Goal: Task Accomplishment & Management: Use online tool/utility

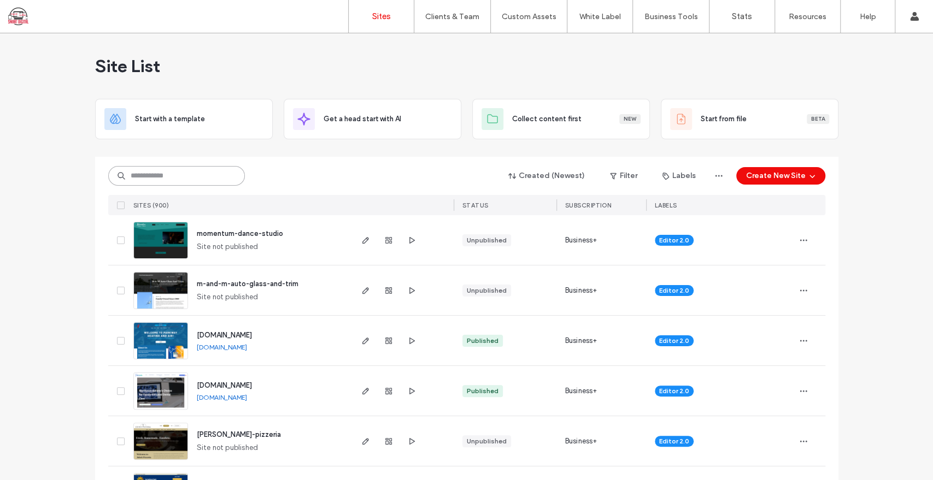
click at [171, 172] on input at bounding box center [176, 176] width 137 height 20
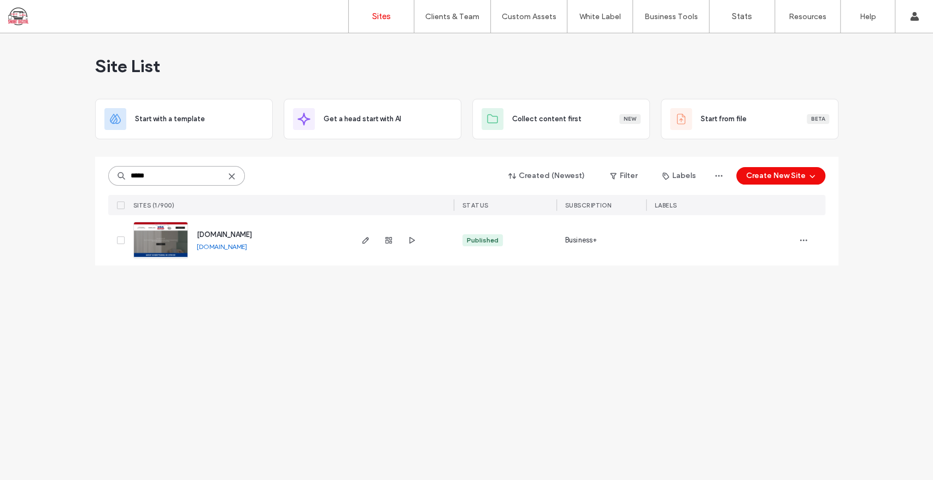
type input "*****"
click at [243, 237] on span "www.usamattressoutlet.com" at bounding box center [224, 235] width 55 height 8
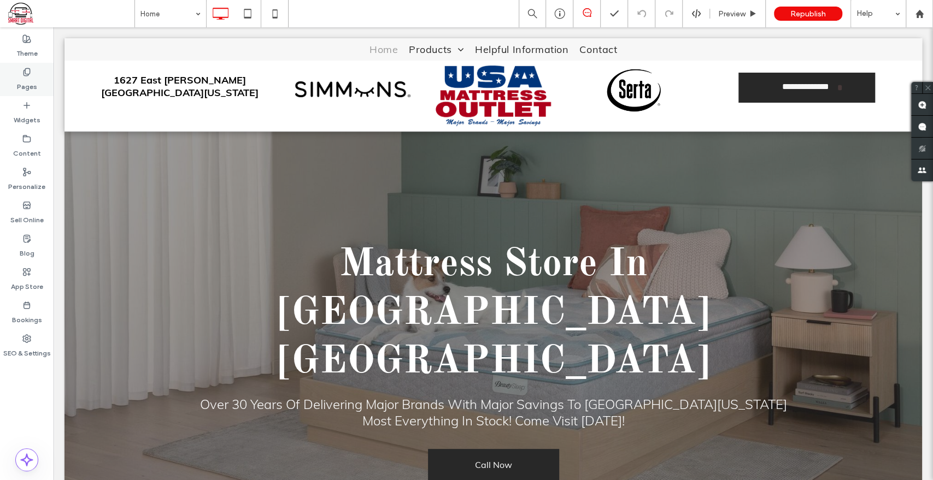
click at [17, 84] on label "Pages" at bounding box center [27, 83] width 20 height 15
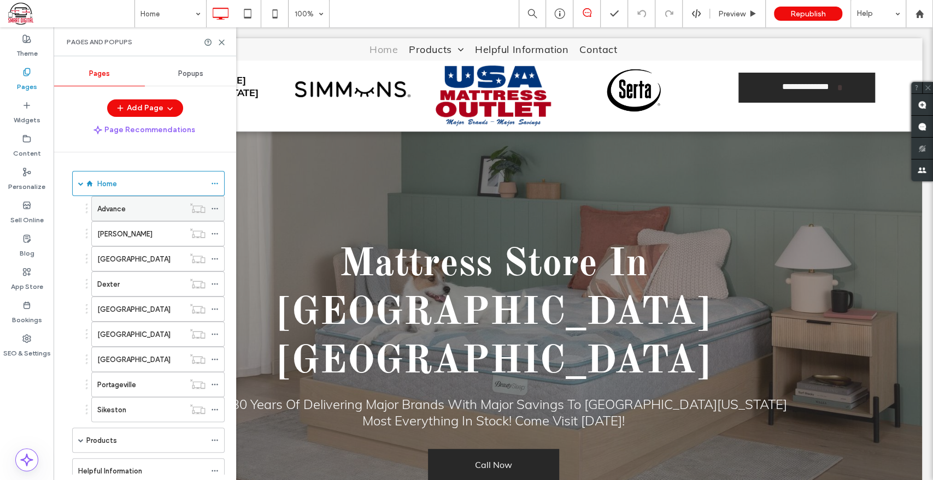
click at [116, 212] on label "Advance" at bounding box center [111, 208] width 28 height 19
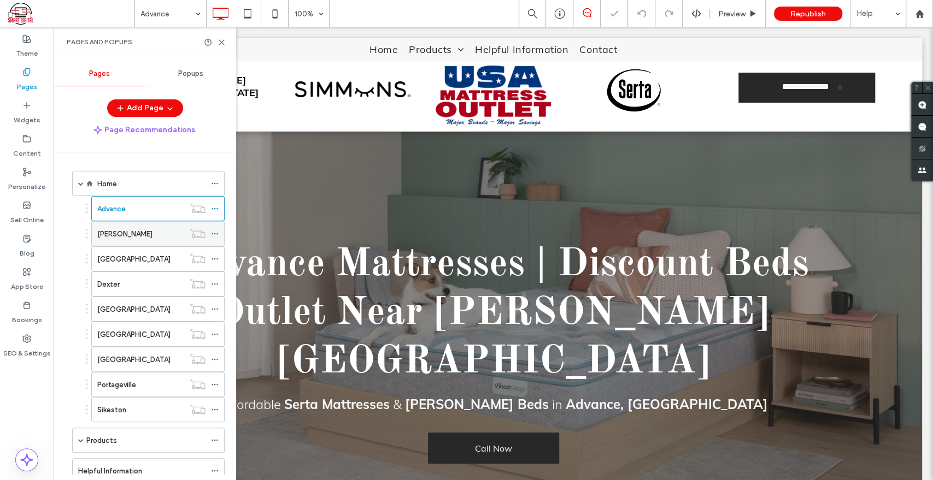
click at [122, 233] on div "Benton" at bounding box center [140, 233] width 87 height 11
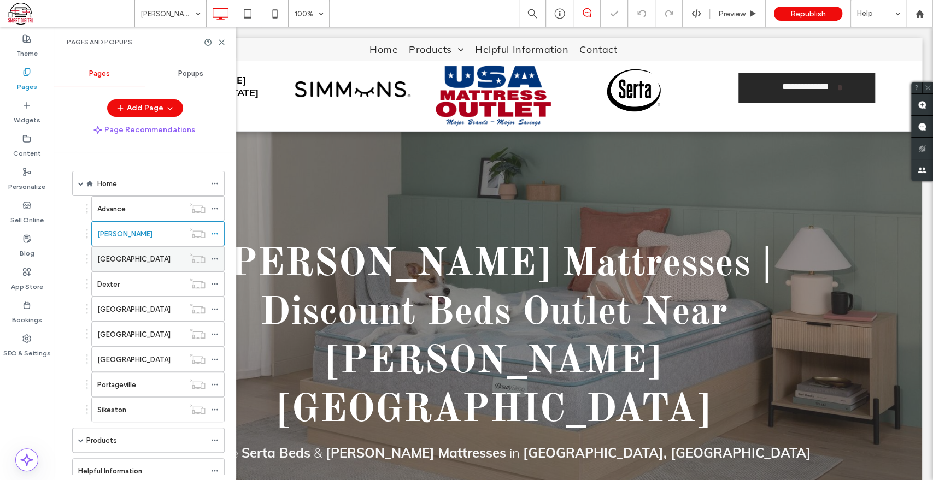
click at [126, 262] on label "Charleston" at bounding box center [133, 259] width 73 height 19
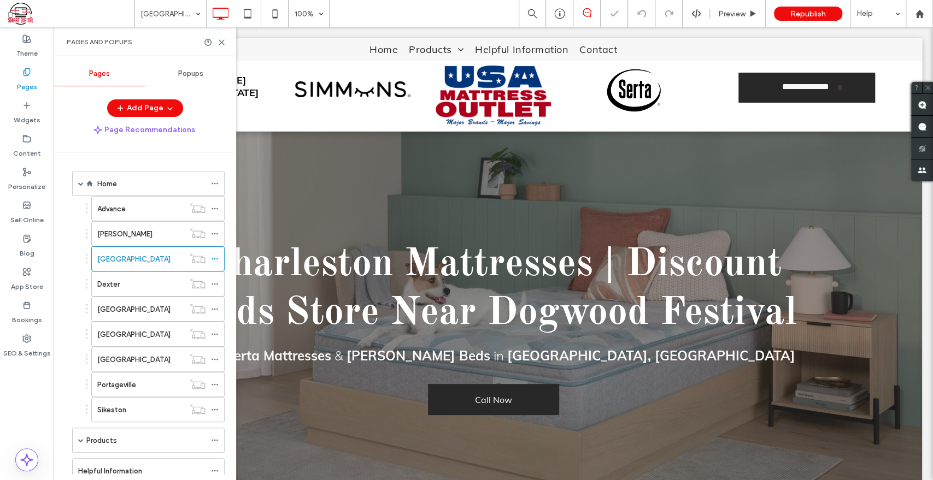
click at [116, 280] on label "Dexter" at bounding box center [108, 284] width 22 height 19
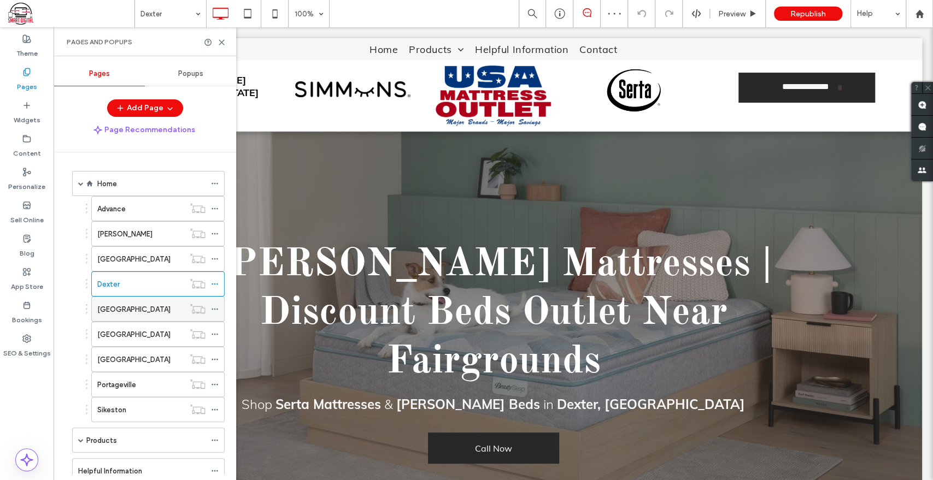
click at [122, 313] on label "East Prairie" at bounding box center [133, 309] width 73 height 19
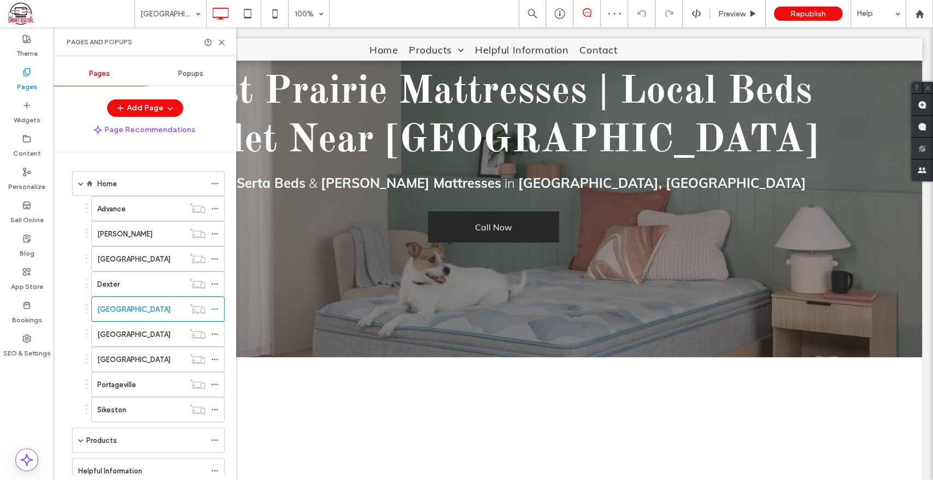
scroll to position [243, 0]
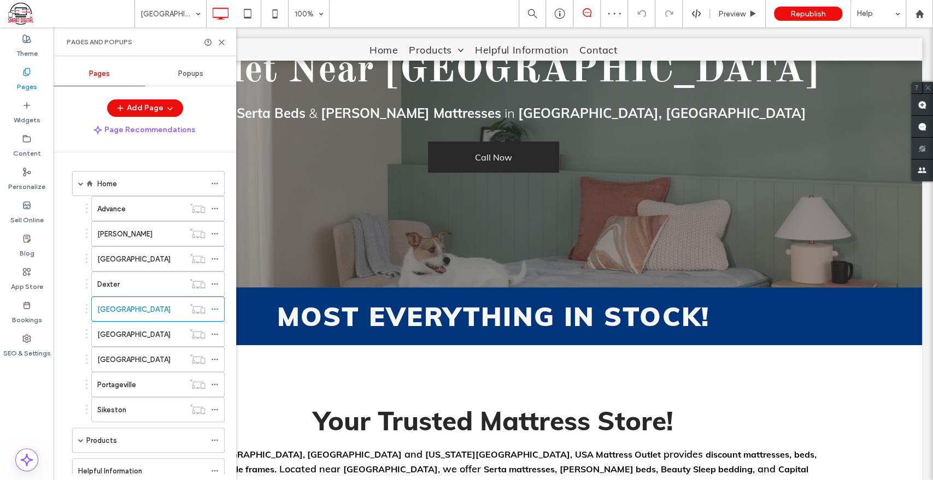
click at [157, 208] on div "Advance" at bounding box center [140, 208] width 87 height 11
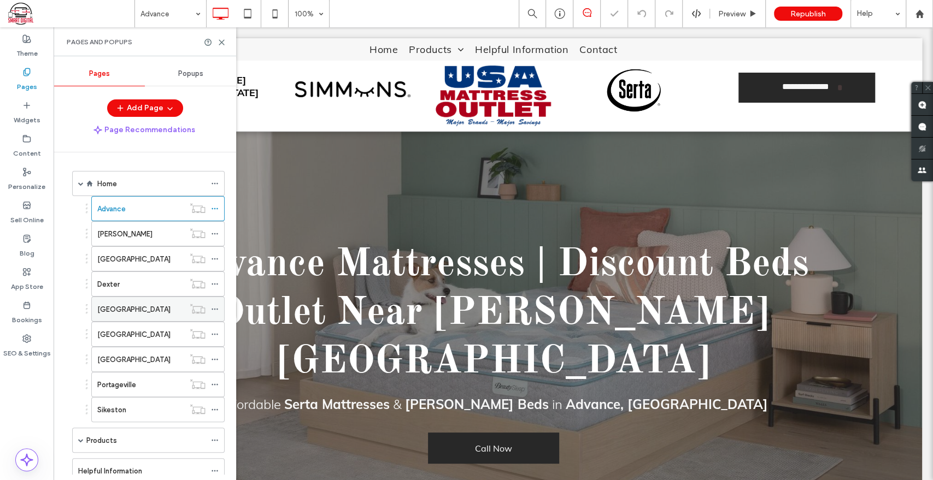
click at [115, 318] on div "East Prairie" at bounding box center [140, 309] width 87 height 24
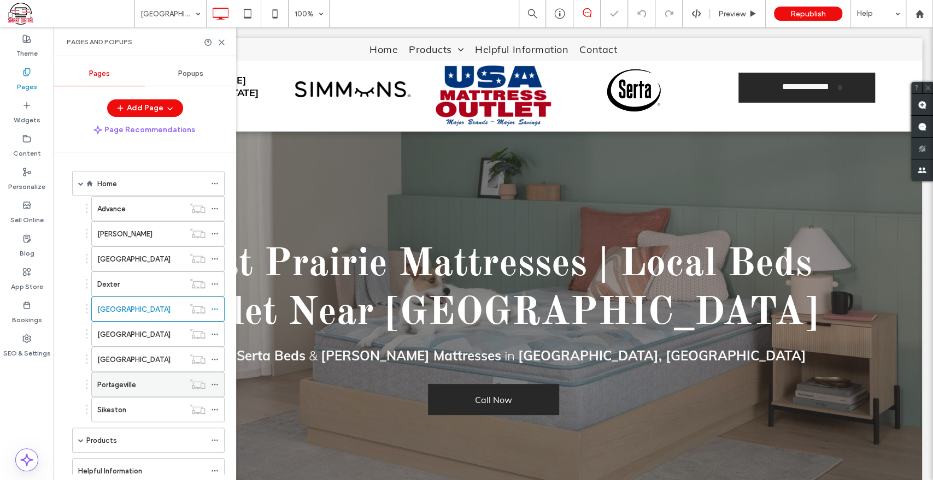
click at [118, 379] on label "Portageville" at bounding box center [116, 384] width 39 height 19
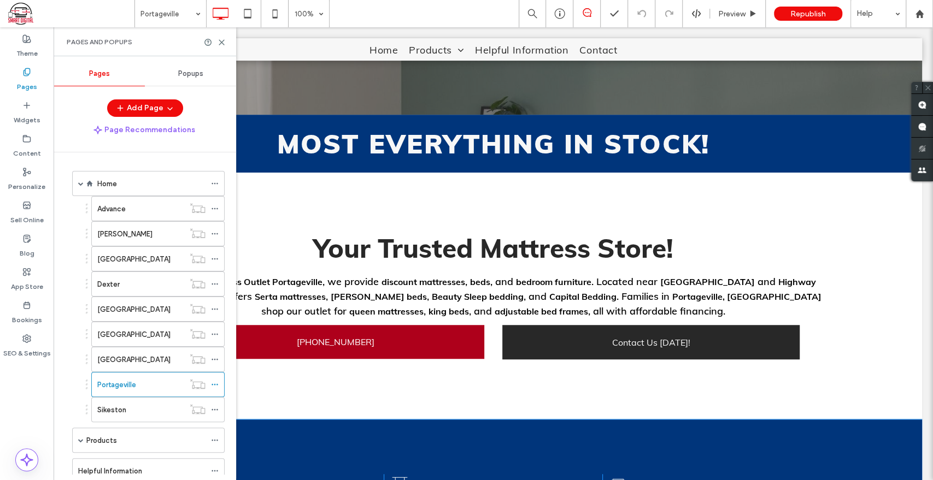
scroll to position [364, 0]
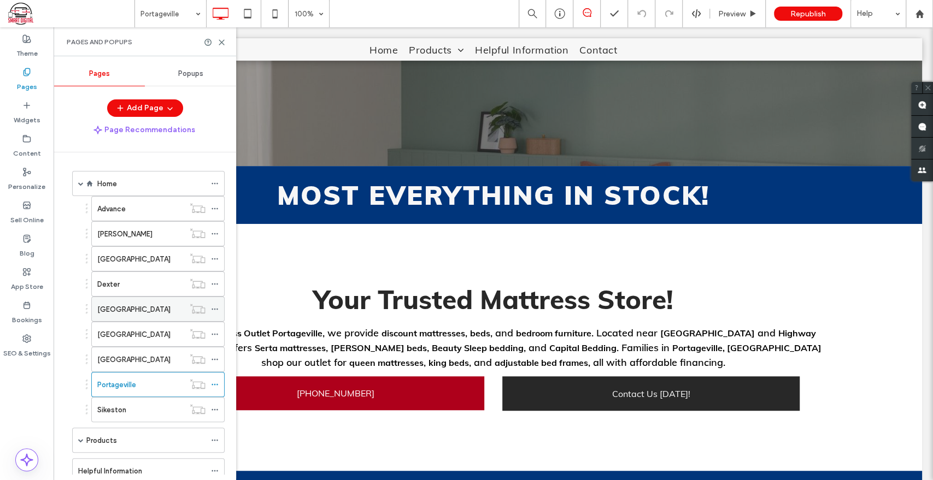
click at [124, 306] on label "East Prairie" at bounding box center [133, 309] width 73 height 19
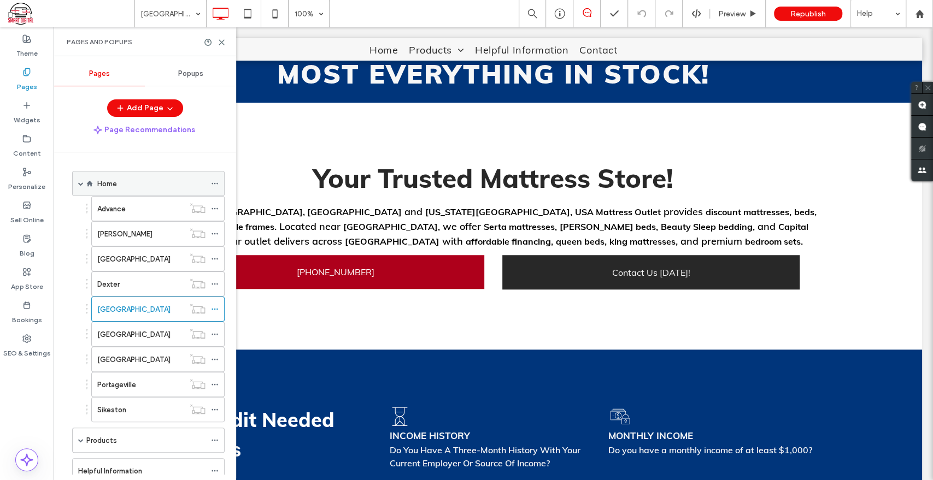
click at [113, 186] on label "Home" at bounding box center [107, 183] width 20 height 19
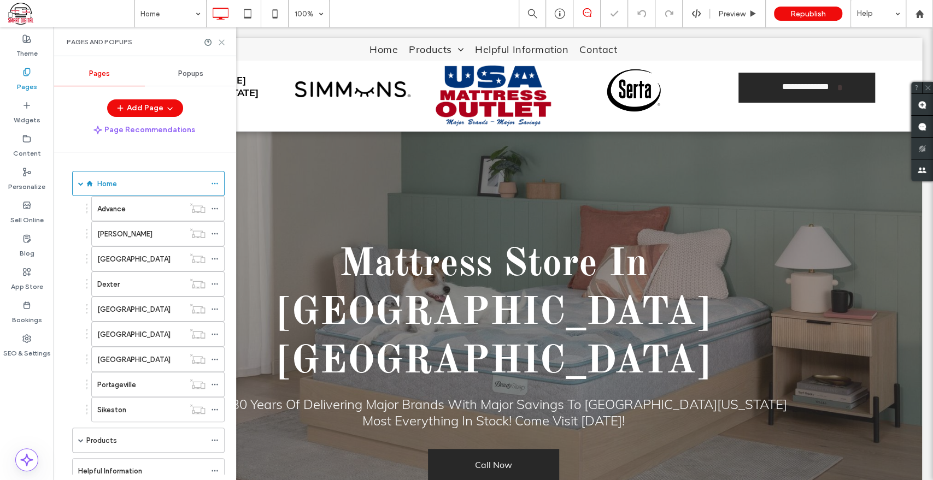
click at [220, 39] on icon at bounding box center [221, 42] width 8 height 8
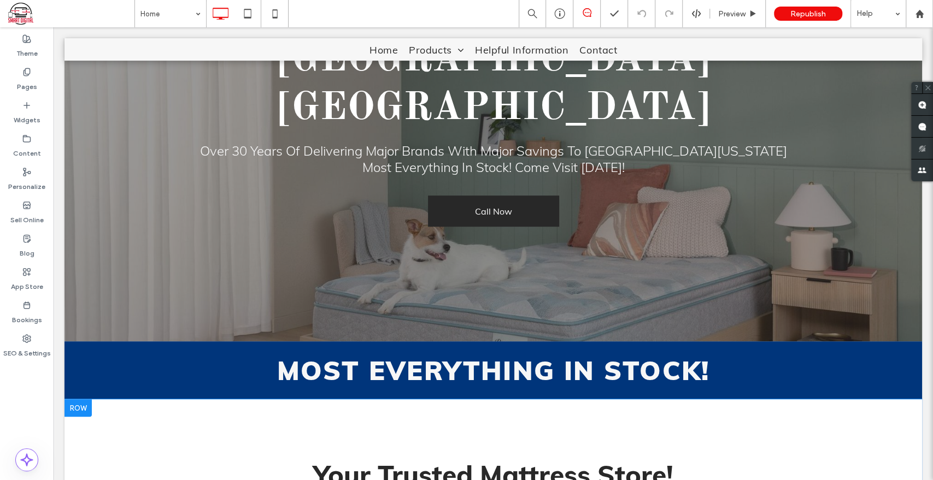
scroll to position [364, 0]
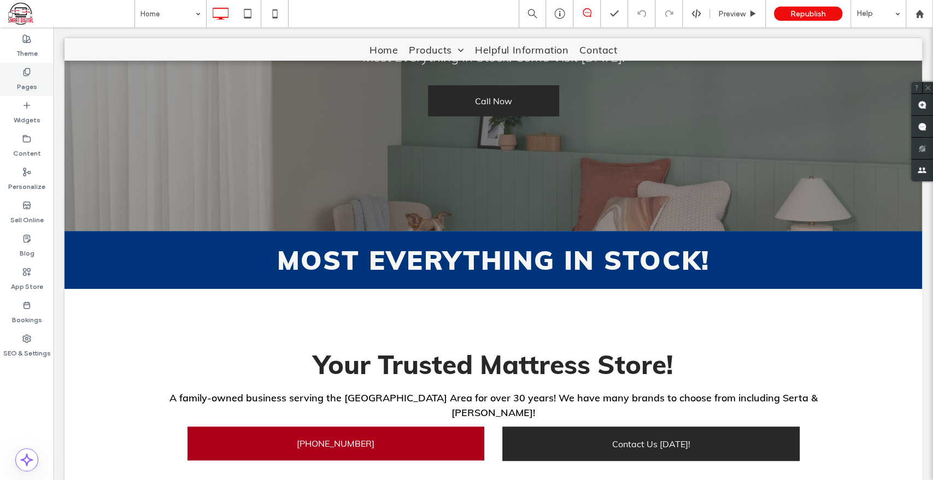
click at [30, 76] on label "Pages" at bounding box center [27, 83] width 20 height 15
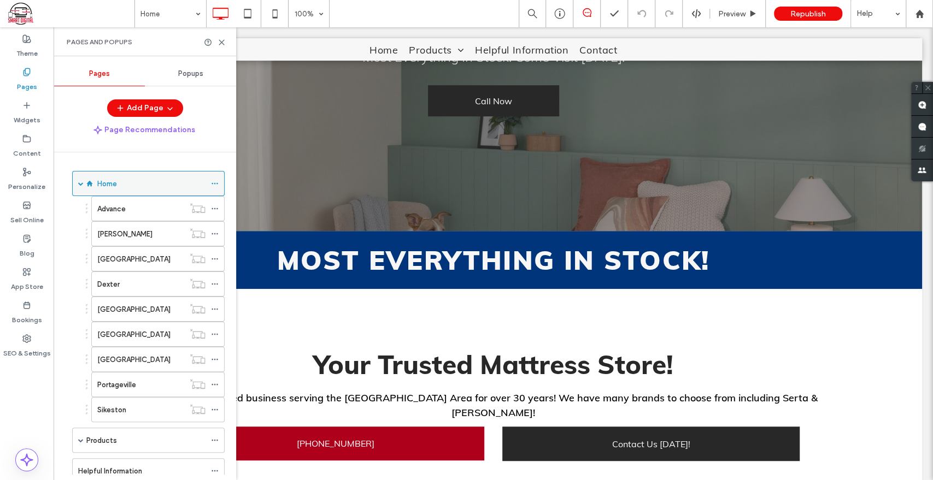
click at [79, 181] on span at bounding box center [80, 183] width 5 height 5
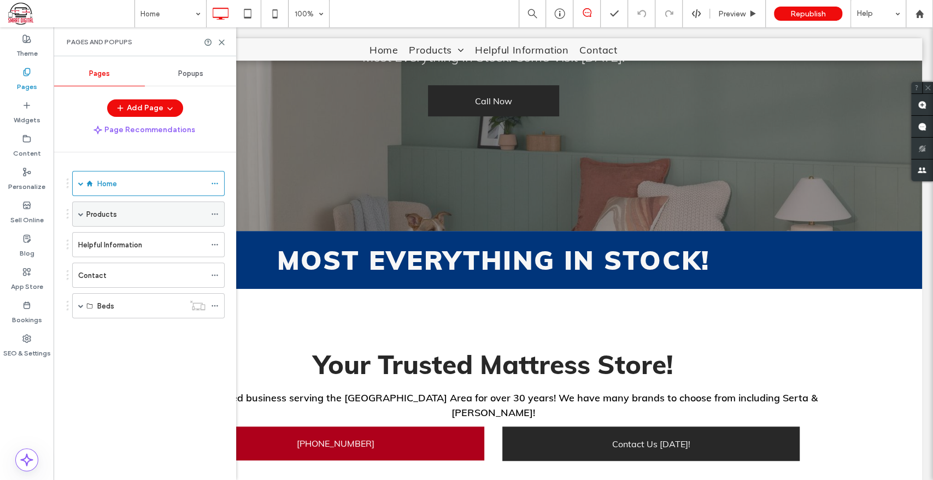
click at [101, 220] on div "Products" at bounding box center [145, 214] width 119 height 24
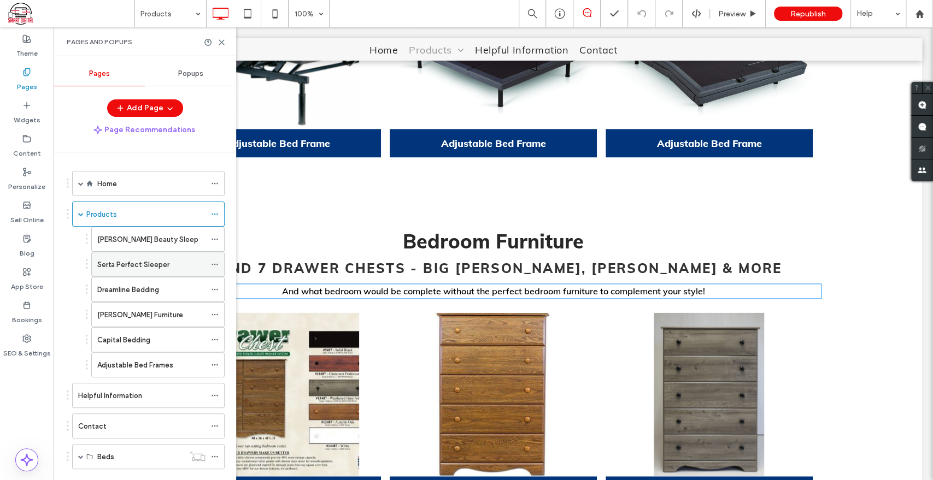
scroll to position [944, 0]
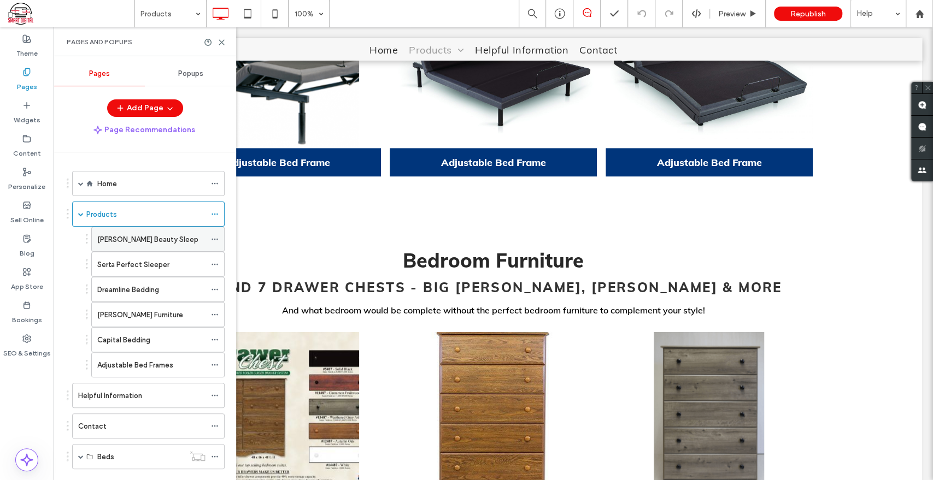
click at [141, 243] on label "Simmons Beauty Sleep" at bounding box center [147, 239] width 101 height 19
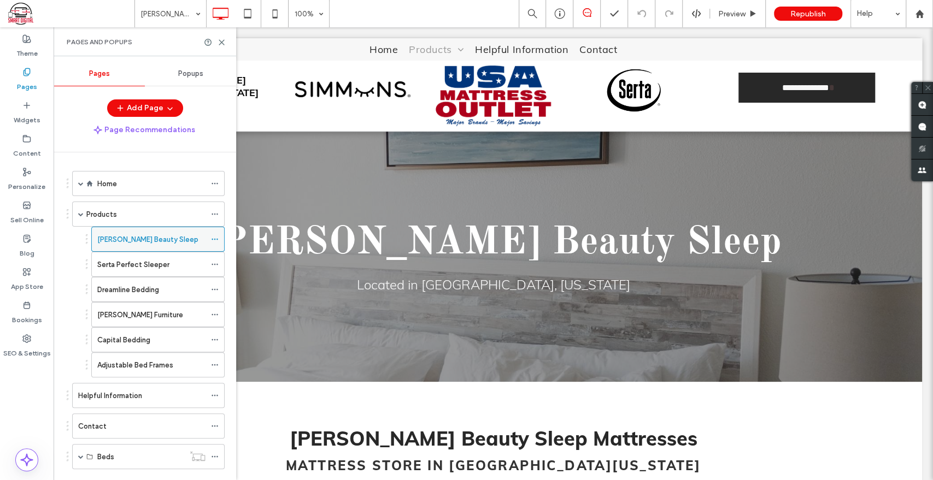
scroll to position [0, 0]
click at [134, 263] on label "Serta Perfect Sleeper" at bounding box center [133, 264] width 72 height 19
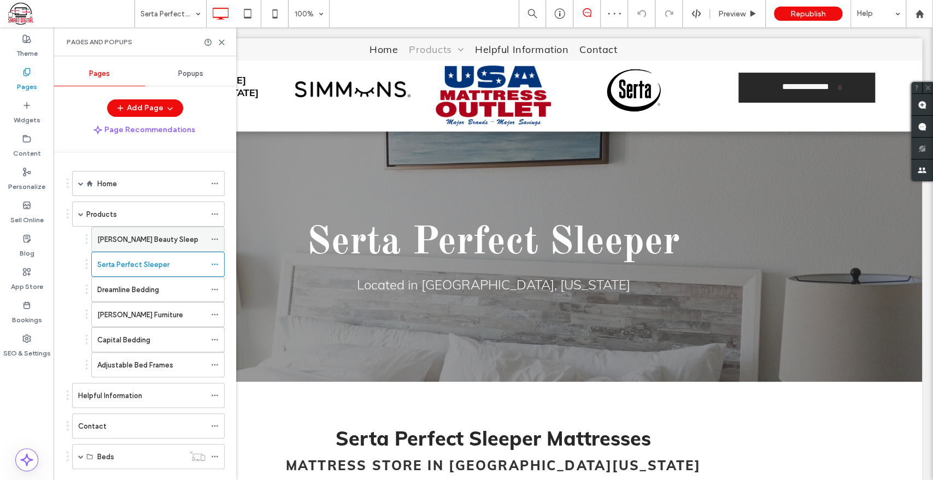
click at [153, 233] on label "Simmons Beauty Sleep" at bounding box center [147, 239] width 101 height 19
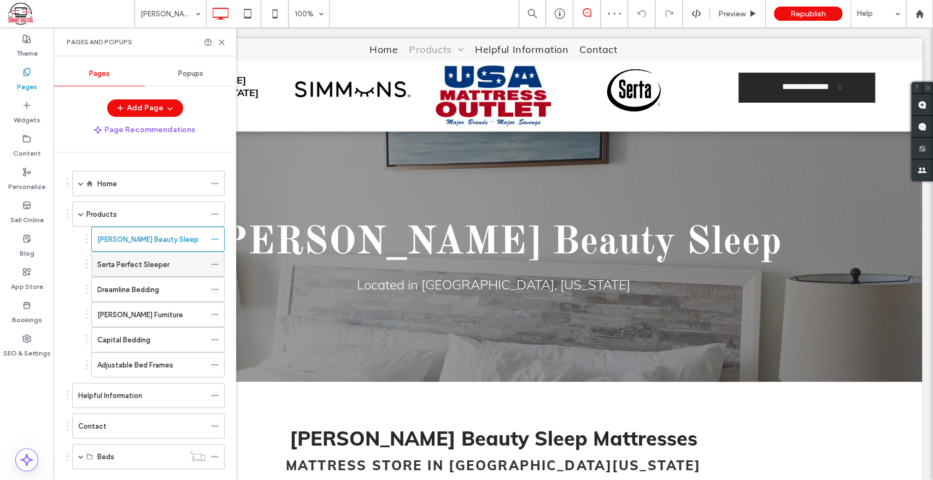
click at [152, 266] on label "Serta Perfect Sleeper" at bounding box center [133, 264] width 72 height 19
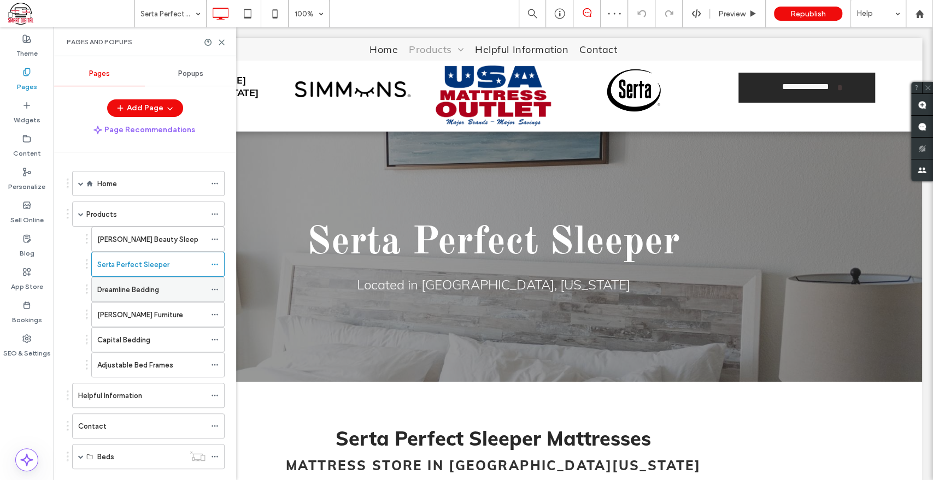
click at [145, 300] on div "Dreamline Bedding" at bounding box center [151, 290] width 108 height 24
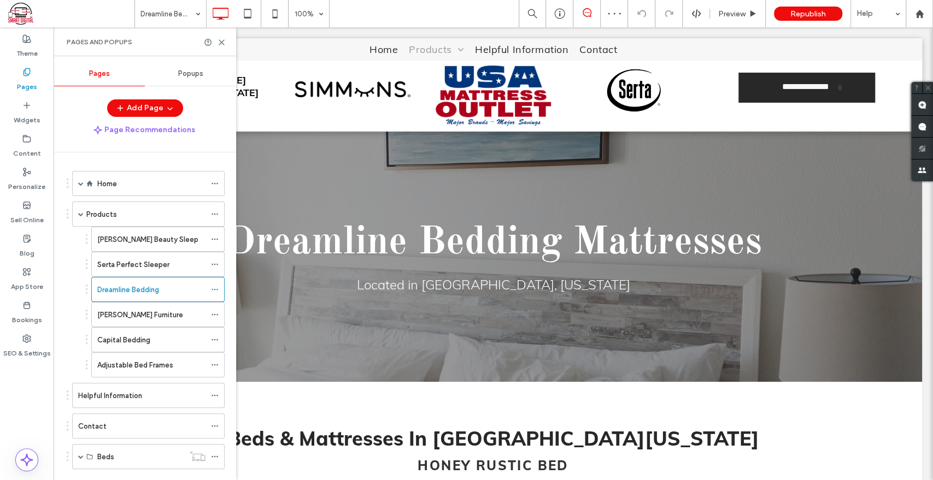
click at [140, 316] on label "Perdue Furniture" at bounding box center [140, 314] width 86 height 19
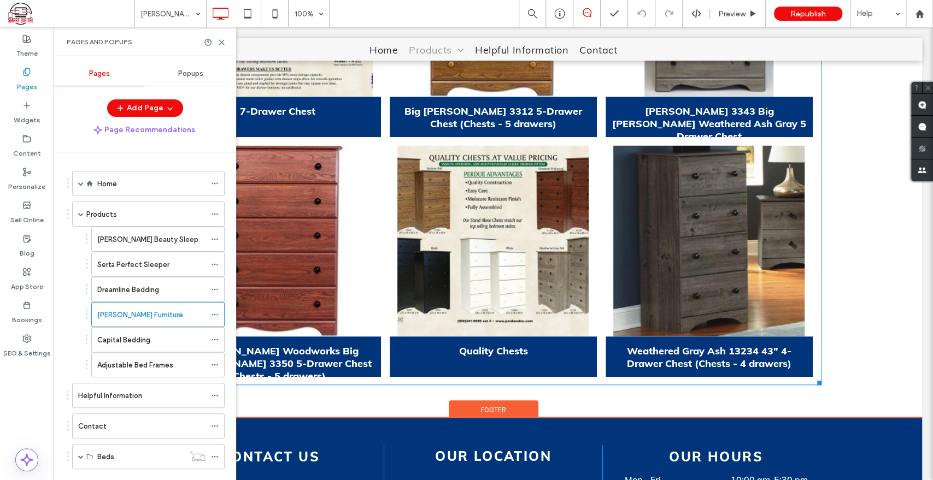
scroll to position [546, 0]
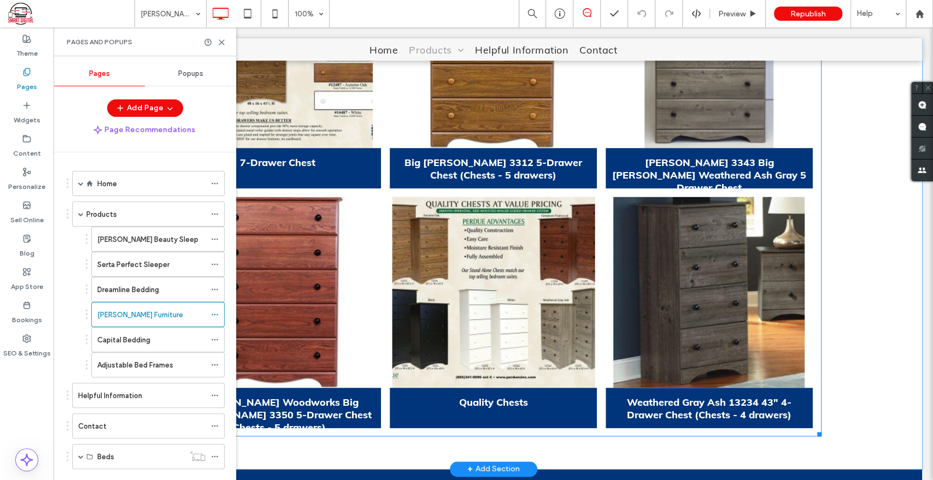
click at [540, 362] on link at bounding box center [493, 292] width 220 height 203
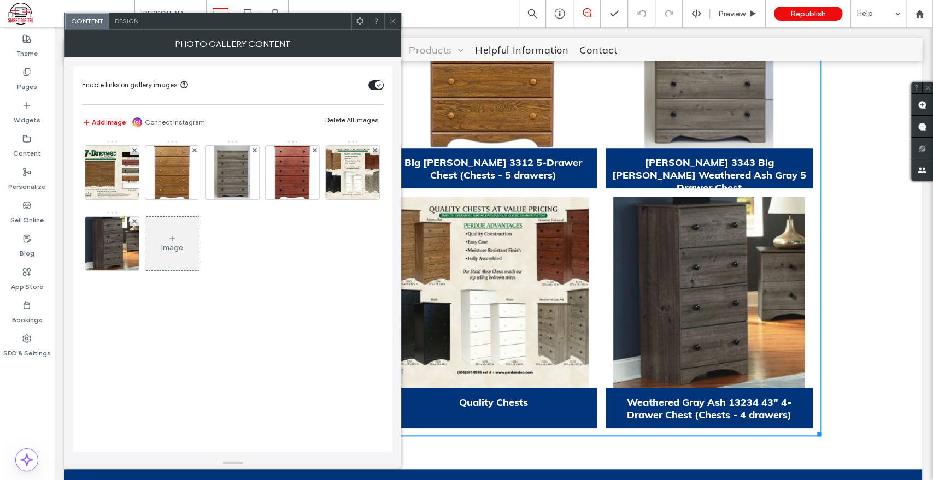
click at [392, 24] on icon at bounding box center [393, 21] width 8 height 8
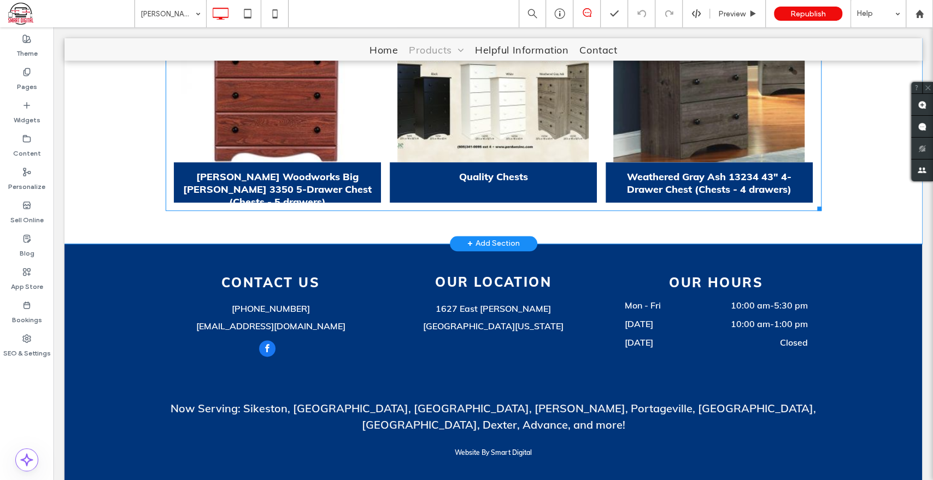
scroll to position [286, 0]
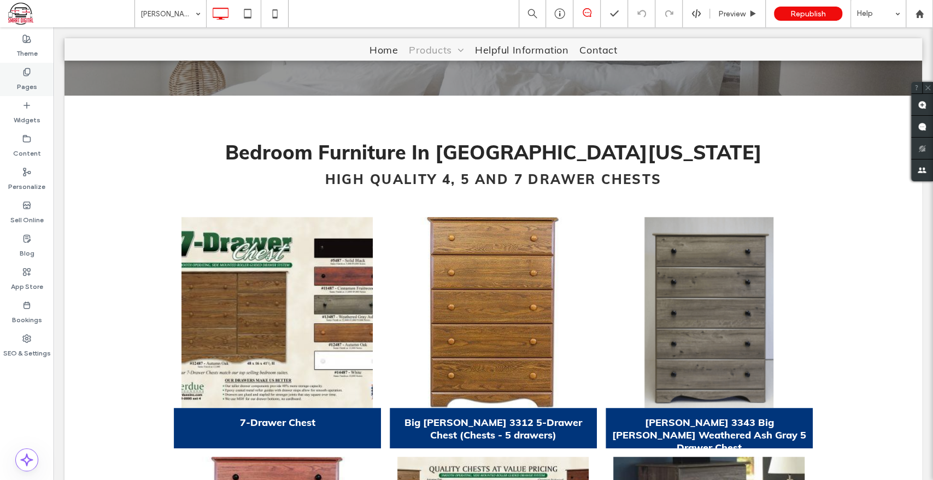
click at [31, 78] on label "Pages" at bounding box center [27, 83] width 20 height 15
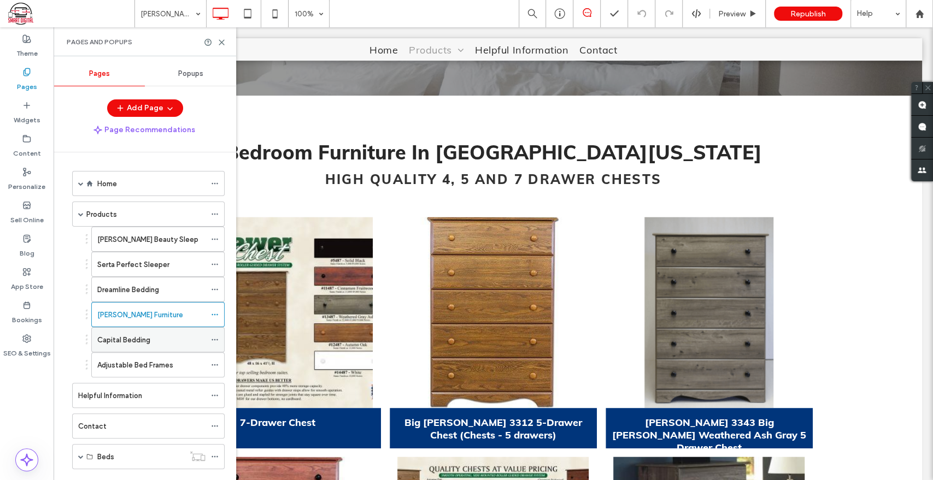
click at [125, 334] on label "Capital Bedding" at bounding box center [123, 340] width 53 height 19
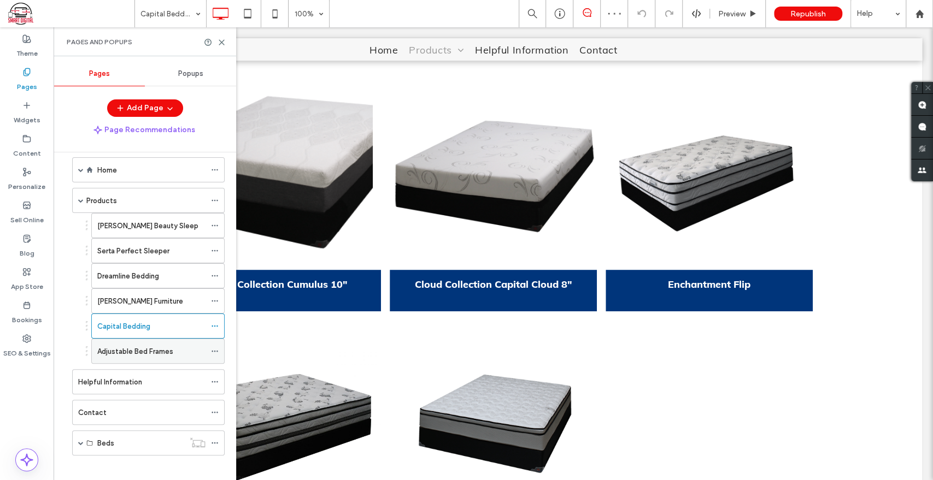
scroll to position [20, 0]
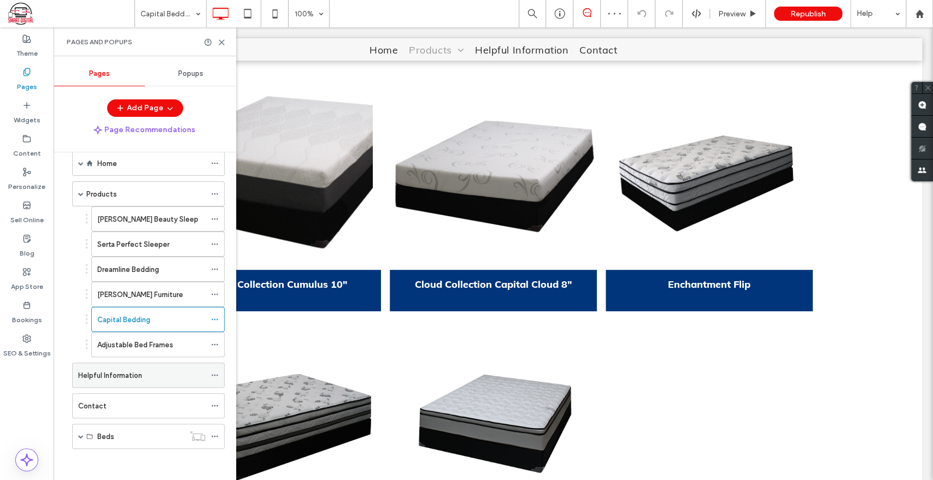
click at [105, 369] on label "Helpful Information" at bounding box center [110, 375] width 64 height 19
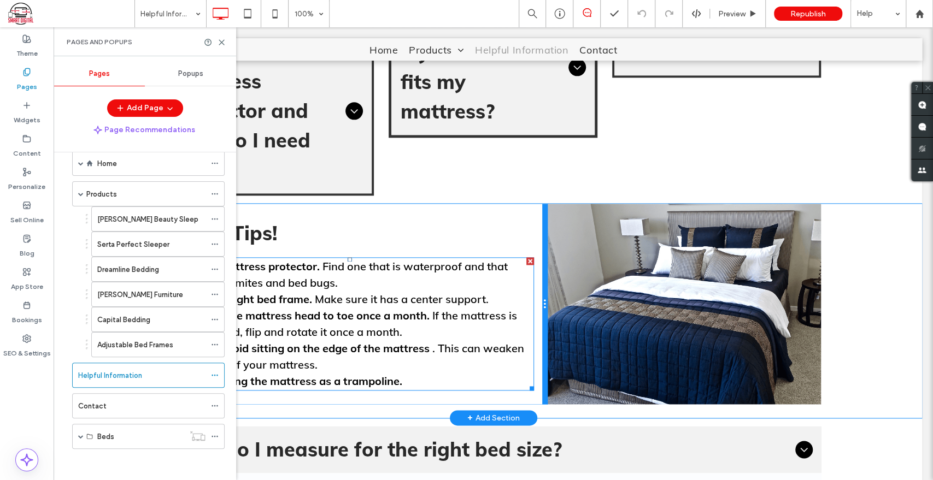
scroll to position [910, 0]
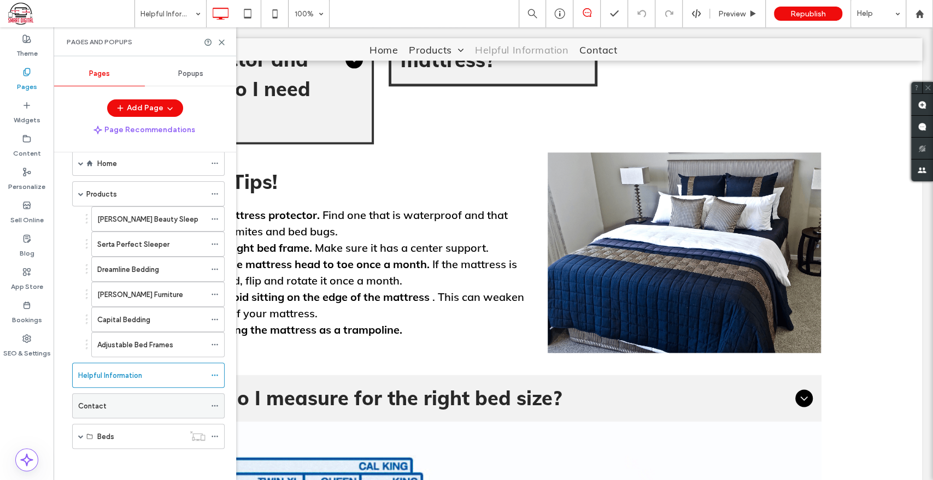
click at [131, 395] on div "Contact" at bounding box center [141, 406] width 127 height 24
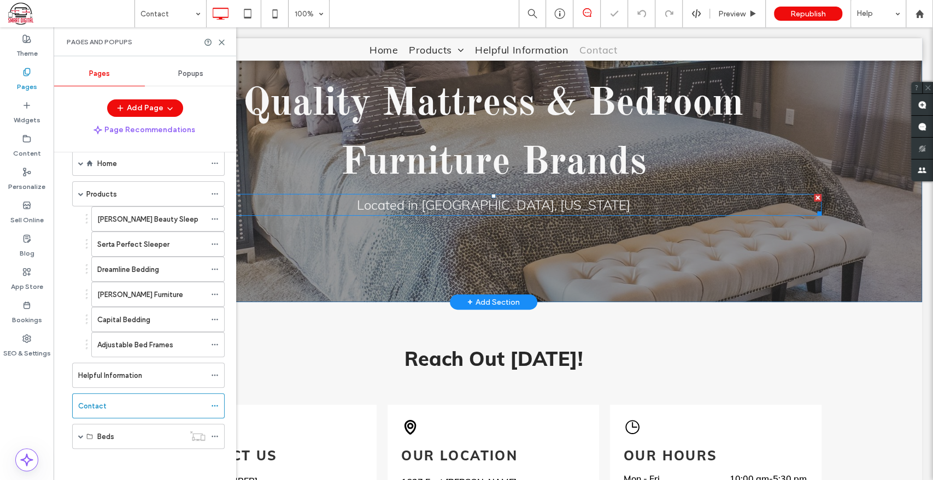
scroll to position [121, 0]
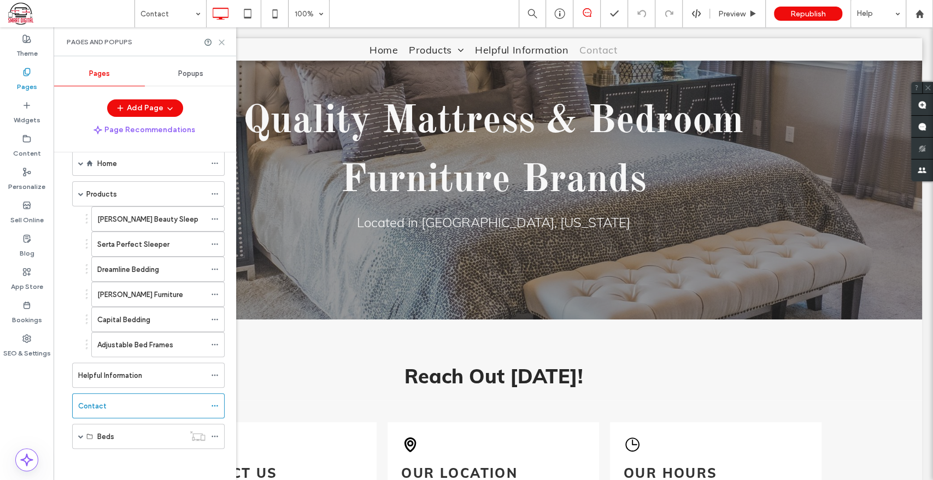
click at [221, 42] on use at bounding box center [221, 42] width 5 height 5
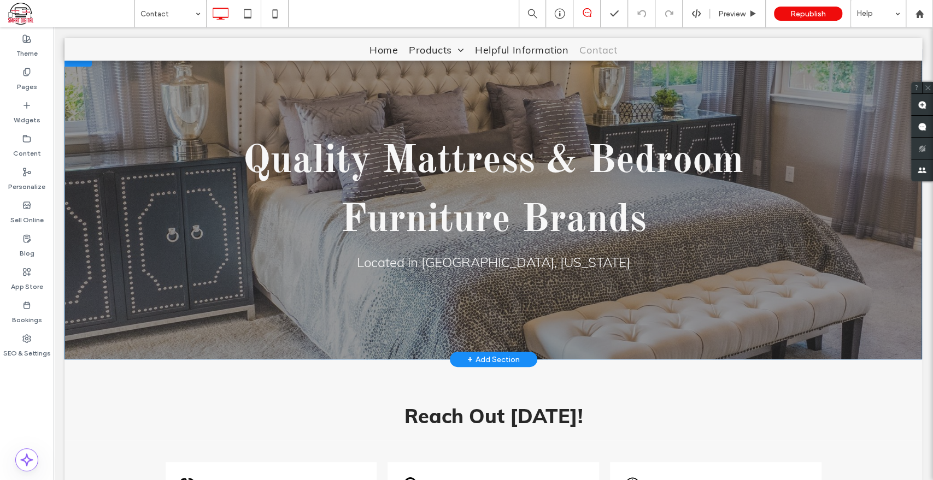
scroll to position [61, 0]
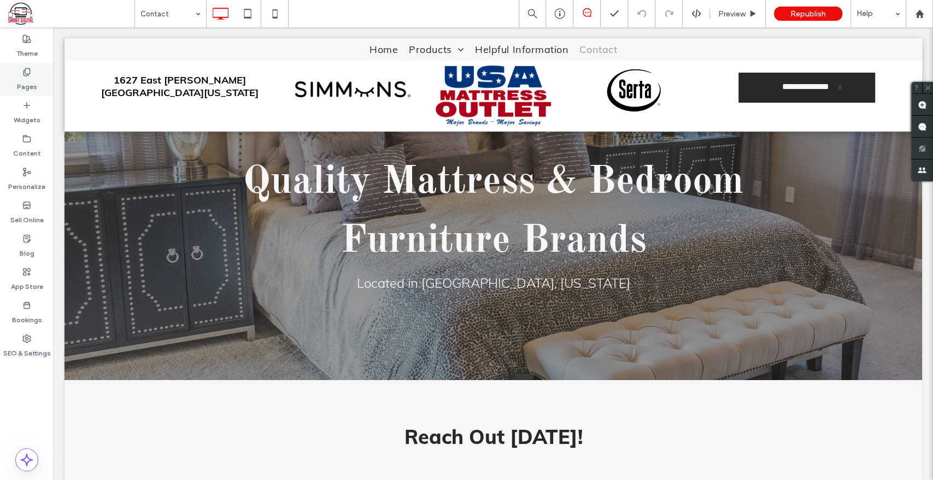
click at [36, 75] on div "Pages" at bounding box center [27, 79] width 54 height 33
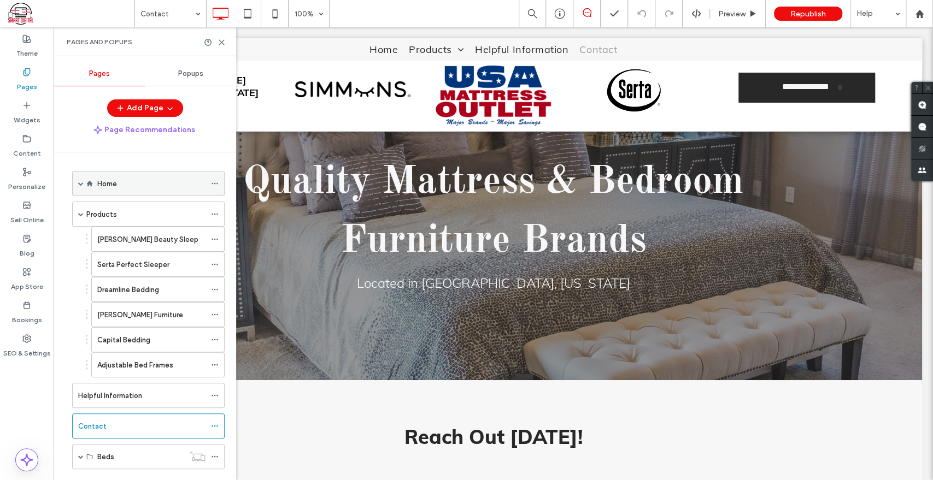
click at [114, 183] on label "Home" at bounding box center [107, 183] width 20 height 19
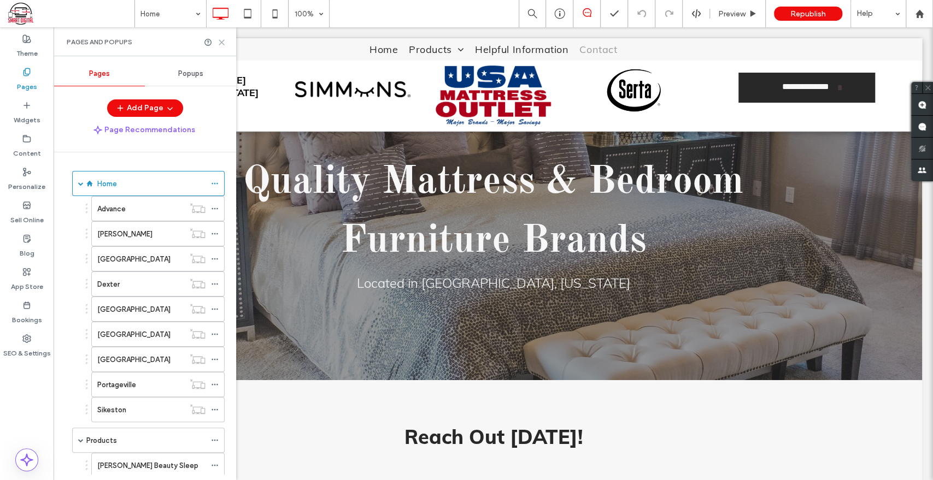
click at [224, 42] on icon at bounding box center [221, 42] width 8 height 8
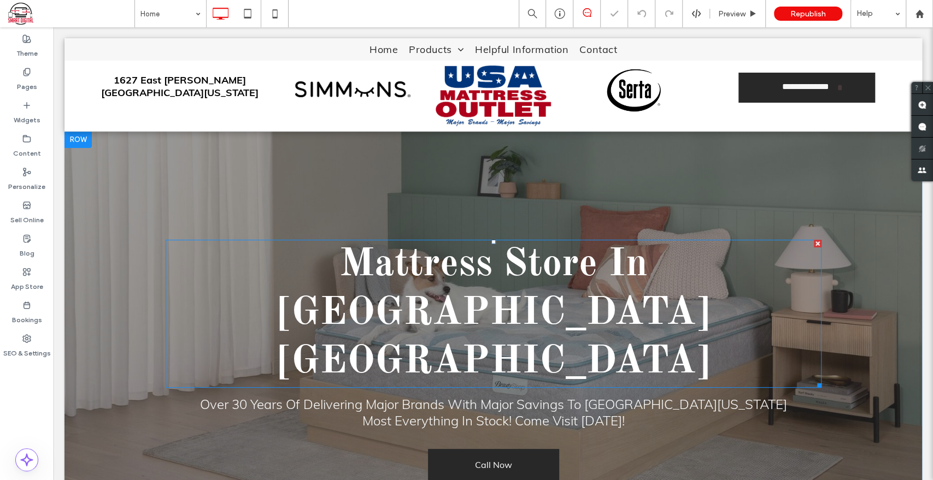
click at [391, 277] on span "Mattress Store In Sikeston MO" at bounding box center [493, 313] width 434 height 137
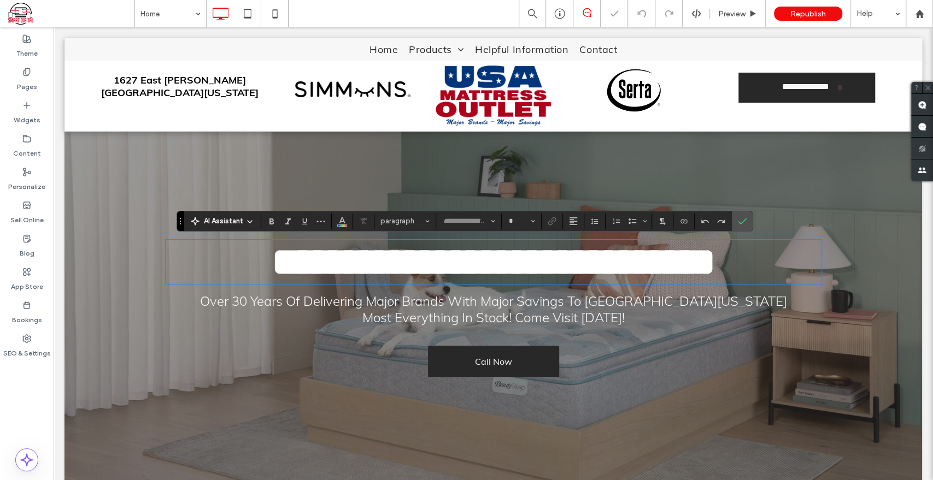
type input "**********"
type input "**"
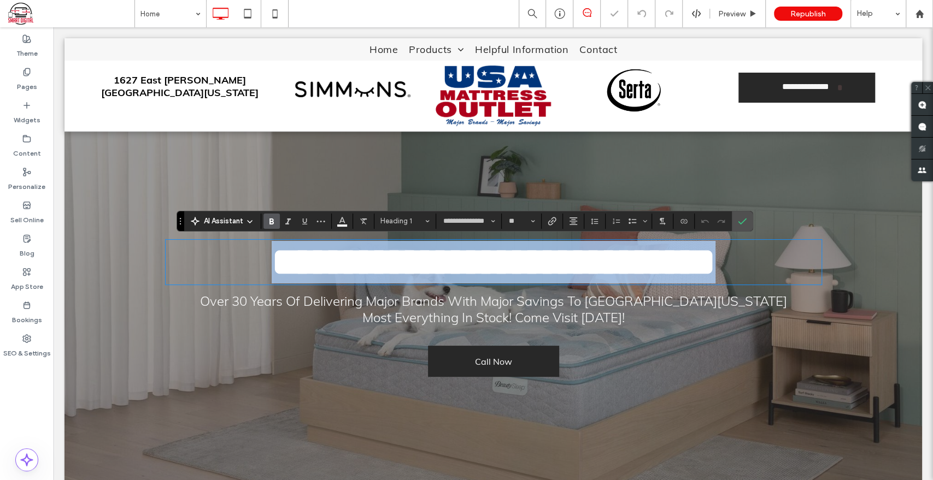
type input "****"
type input "**"
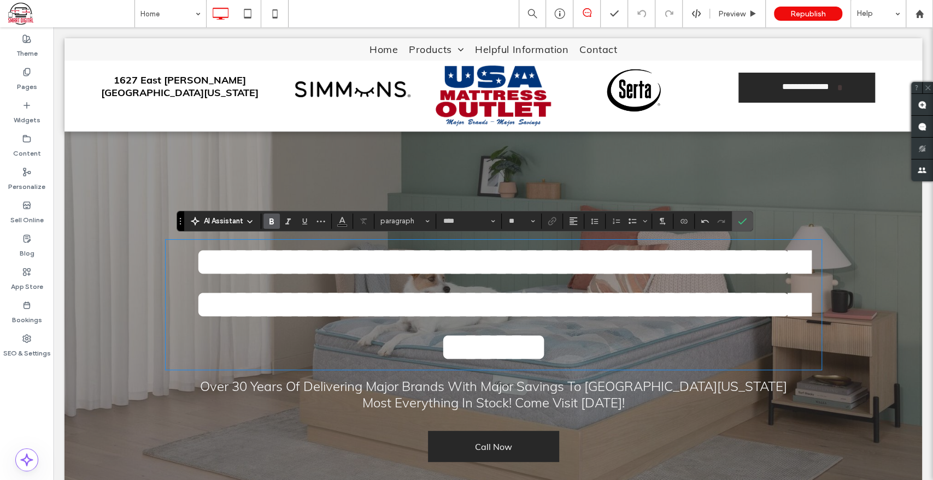
click at [392, 411] on span "Most Everything In Stock! Come Visit Today!" at bounding box center [493, 403] width 262 height 16
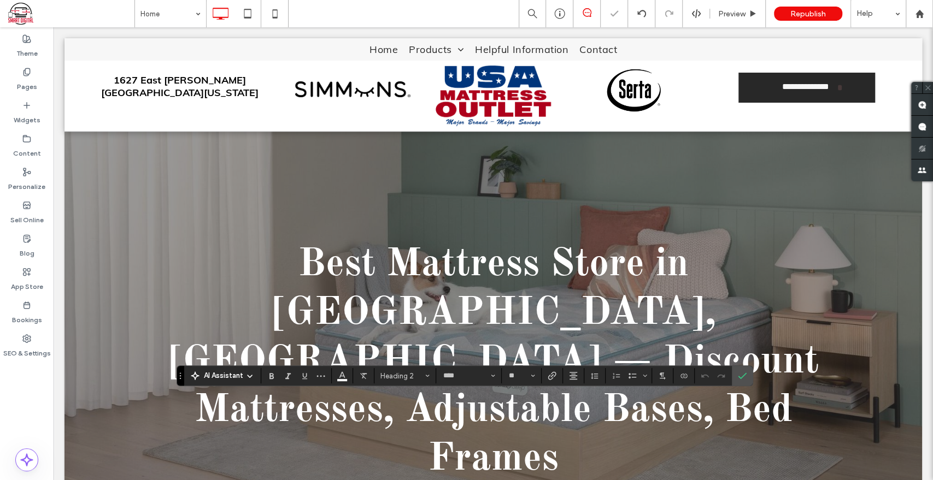
type input "**"
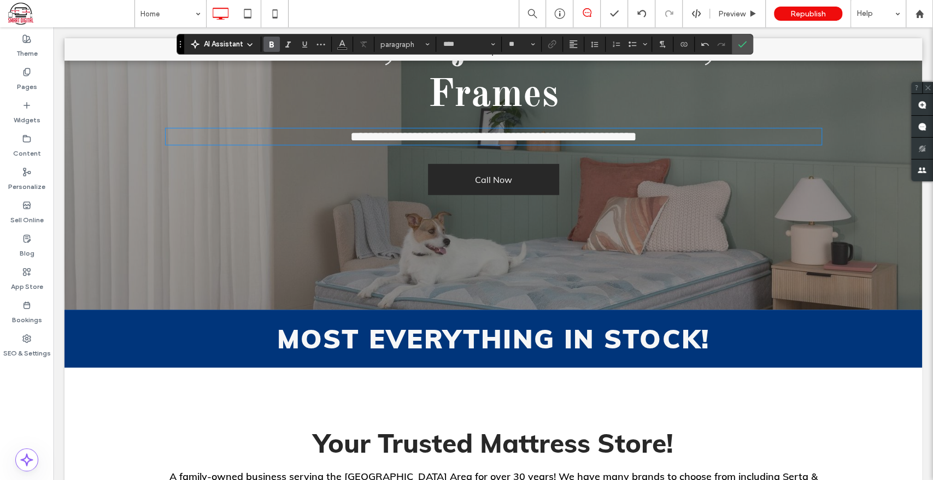
click at [444, 322] on strong "Most Everything In Stock!" at bounding box center [493, 338] width 433 height 33
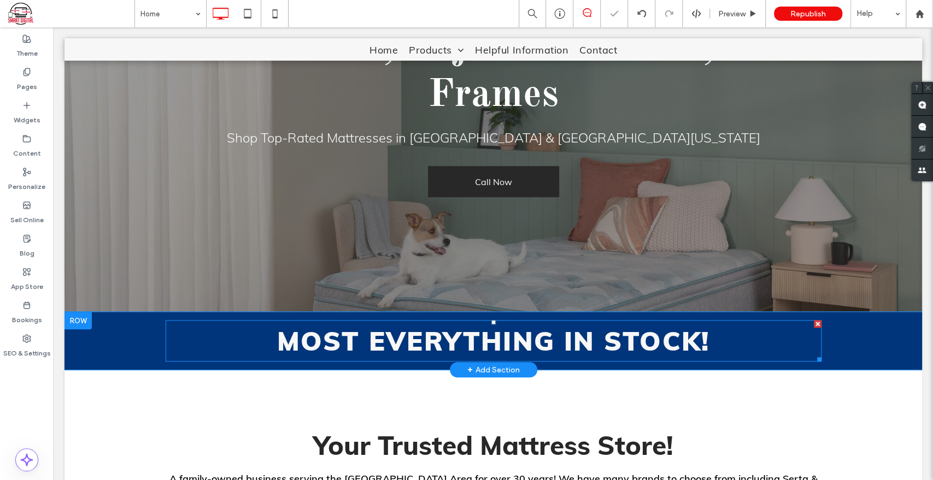
click at [438, 325] on strong "Most Everything In Stock!" at bounding box center [493, 341] width 433 height 33
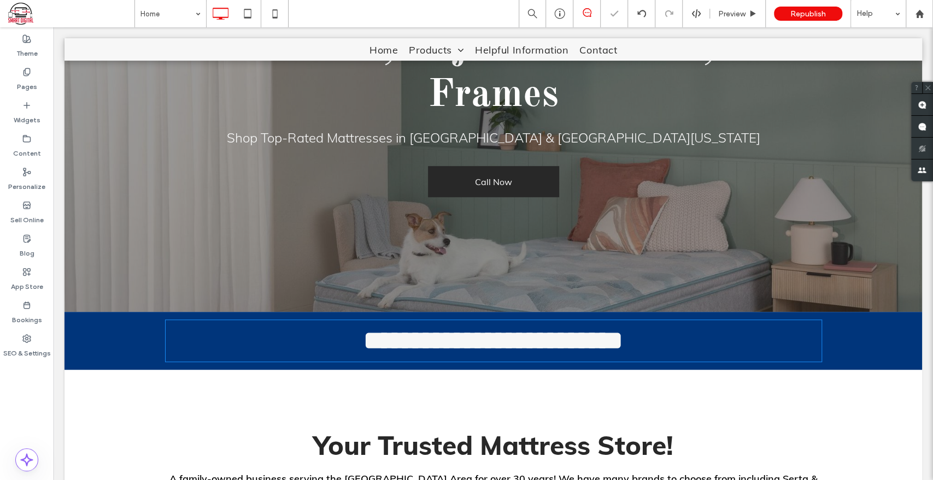
type input "****"
type input "**"
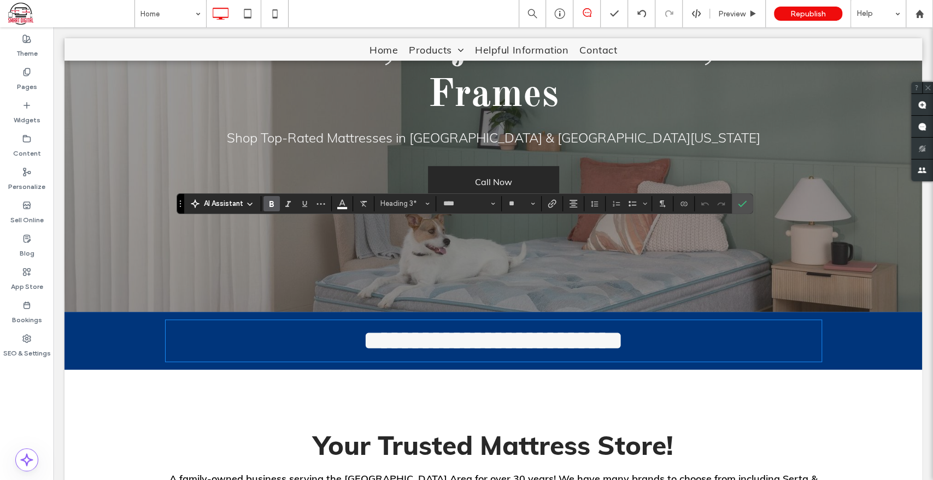
click at [442, 429] on span "Your Trusted Mattress Store!" at bounding box center [493, 445] width 360 height 33
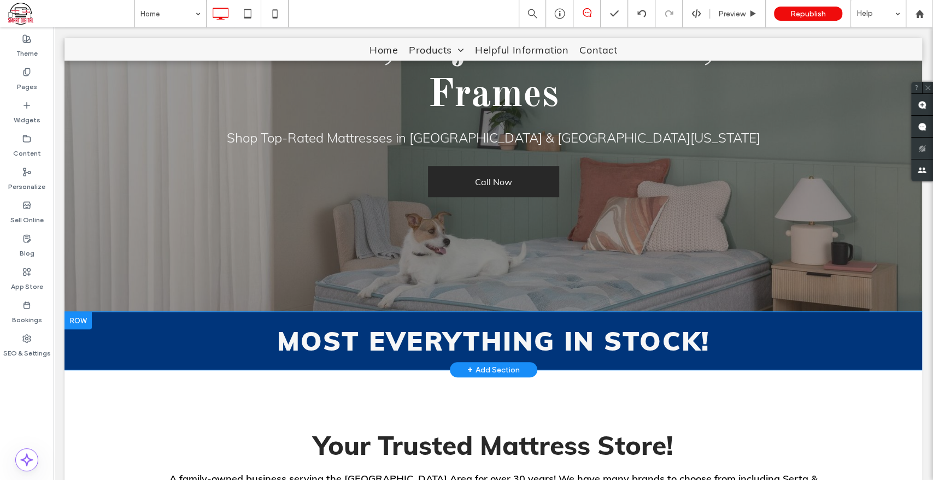
click at [435, 312] on div "Most Everything In Stock! Click To Paste Row + Add Section" at bounding box center [492, 341] width 857 height 58
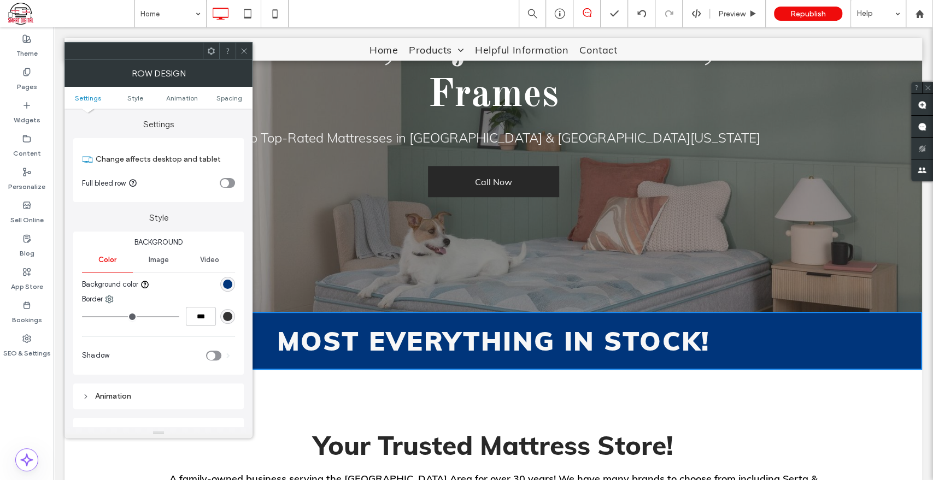
click at [434, 325] on strong "Most Everything In Stock!" at bounding box center [493, 341] width 433 height 33
click at [245, 47] on icon at bounding box center [244, 51] width 8 height 8
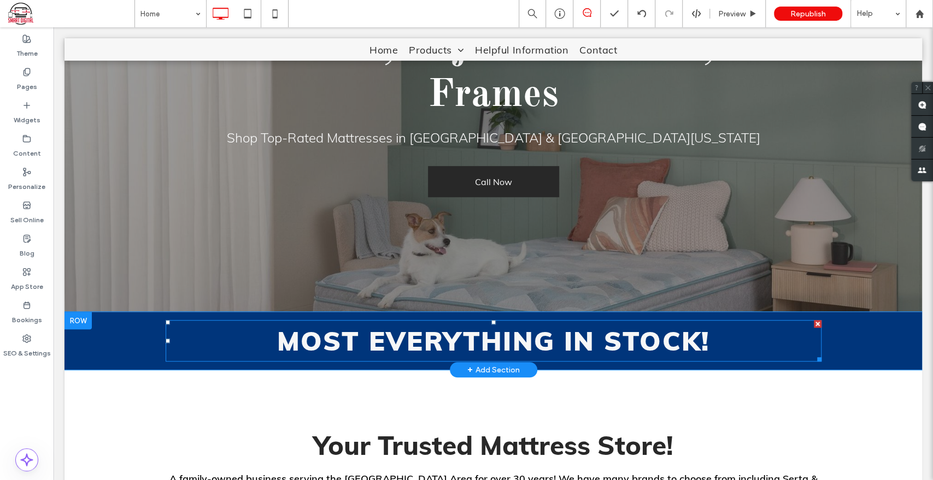
click at [377, 325] on strong "Most Everything In Stock!" at bounding box center [493, 341] width 433 height 33
type input "****"
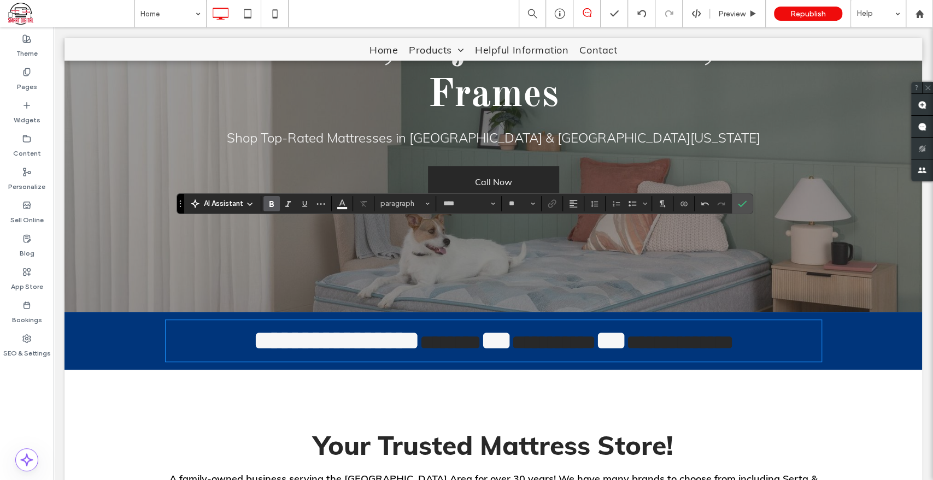
type input "*"
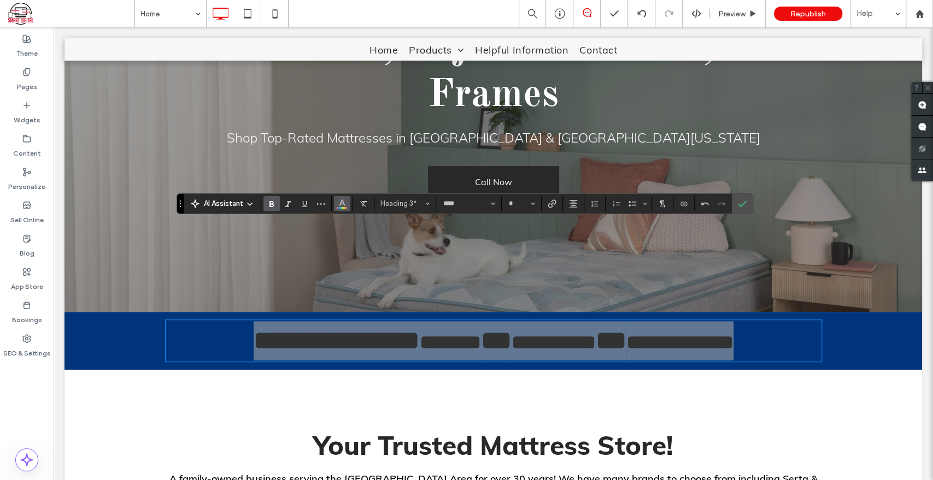
click at [341, 204] on use "Color" at bounding box center [342, 202] width 6 height 6
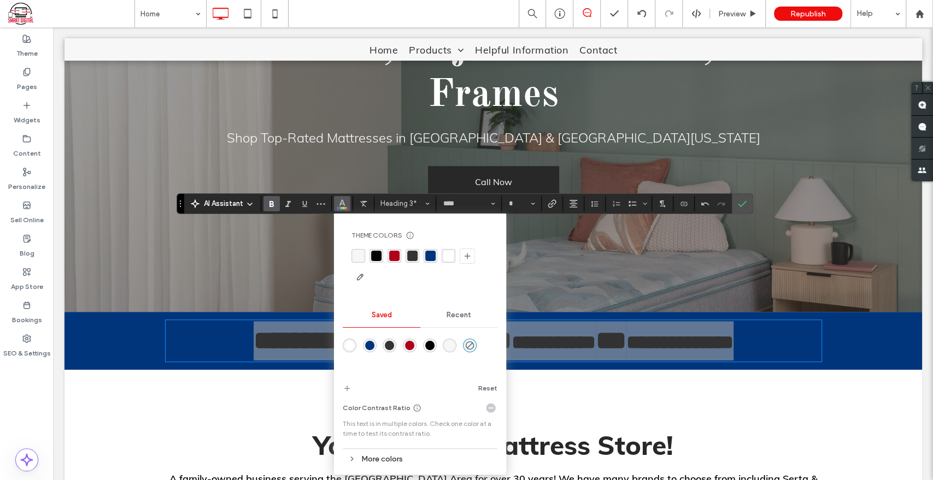
click at [351, 256] on div "rgba(247,247,247,1)" at bounding box center [358, 256] width 14 height 14
click at [738, 204] on use "Confirm" at bounding box center [742, 204] width 9 height 7
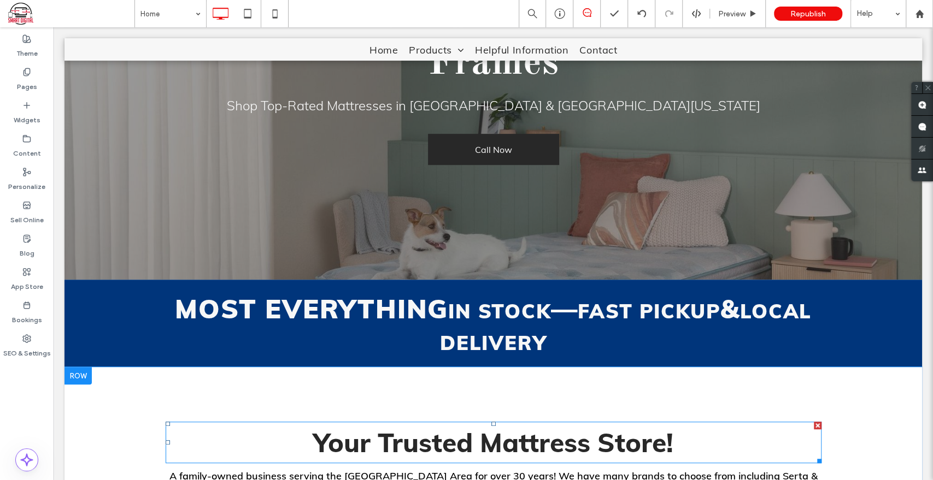
scroll to position [425, 0]
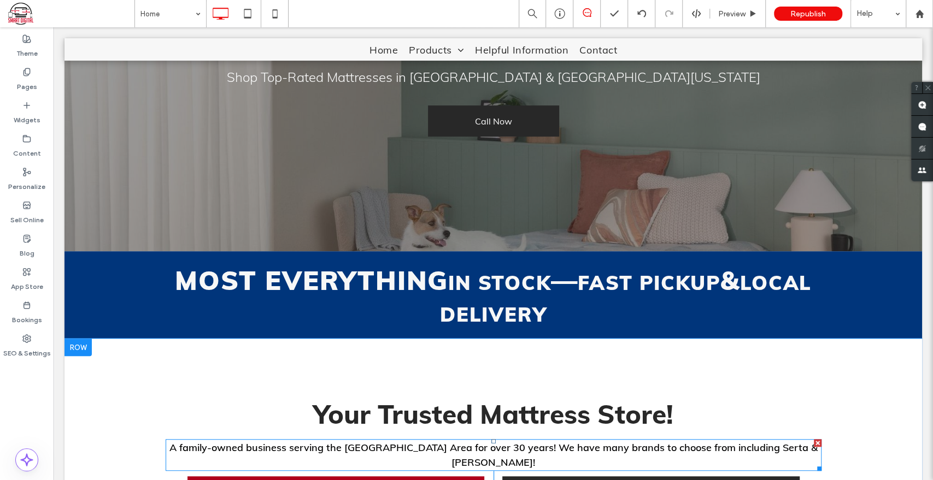
click at [341, 442] on span "A family-owned business serving the Sikeston Area for over 30 years! We have ma…" at bounding box center [493, 455] width 648 height 27
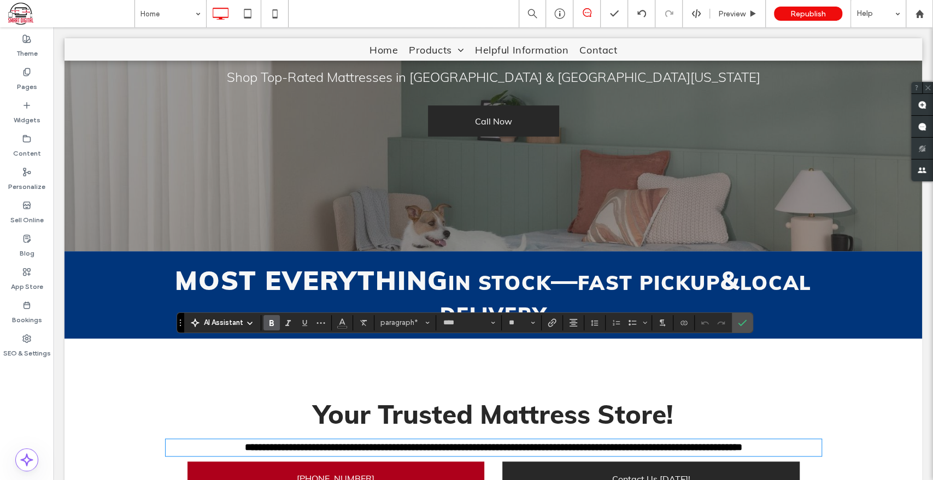
type input "**"
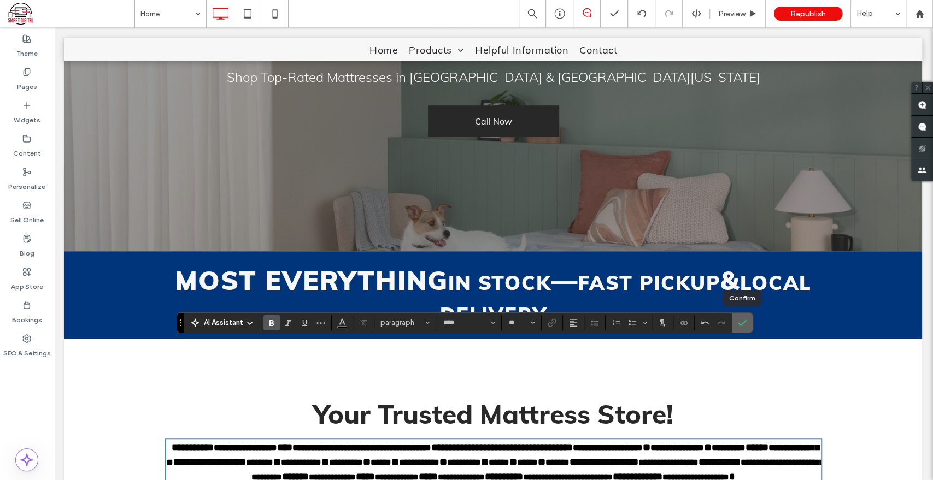
click at [738, 324] on use "Confirm" at bounding box center [742, 323] width 9 height 7
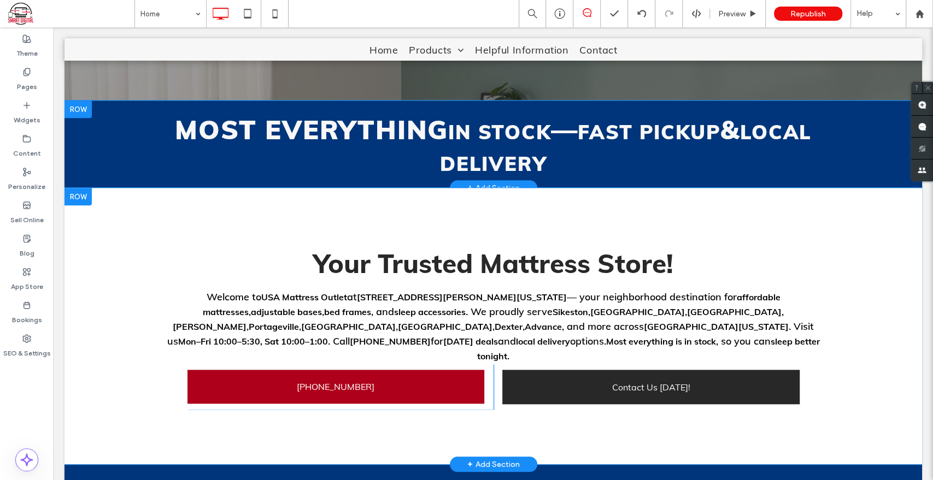
scroll to position [485, 0]
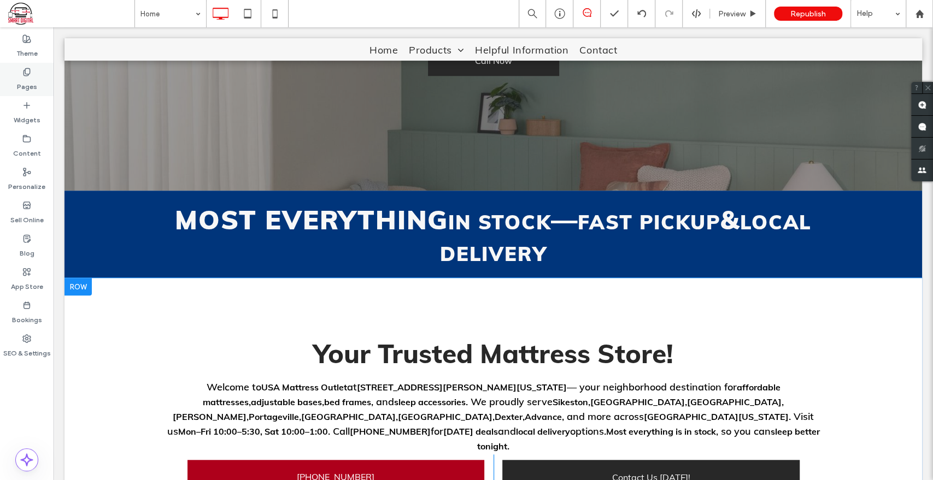
click at [3, 87] on div "Pages" at bounding box center [27, 79] width 54 height 33
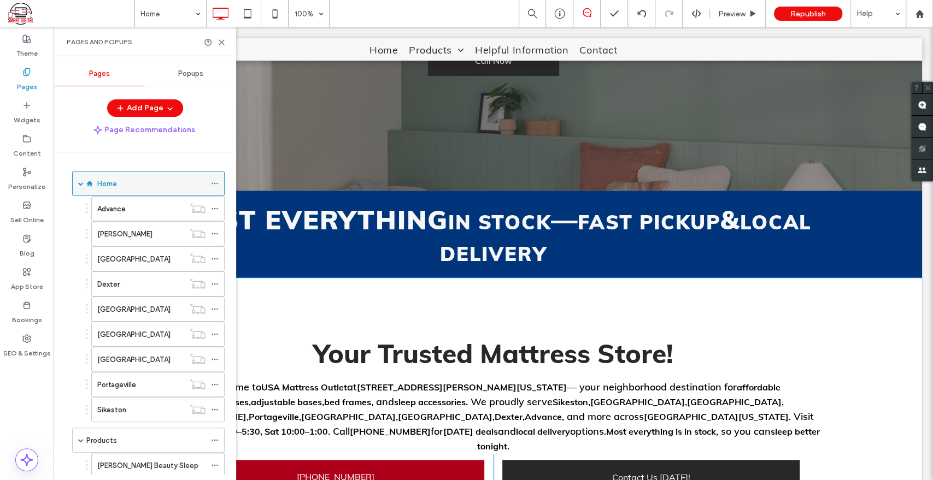
click at [78, 186] on span at bounding box center [80, 183] width 5 height 5
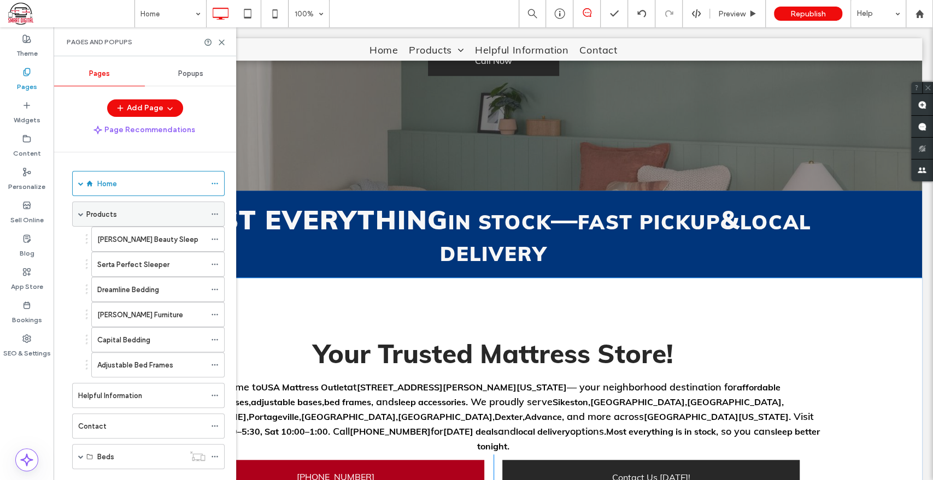
click at [81, 215] on span at bounding box center [80, 213] width 5 height 5
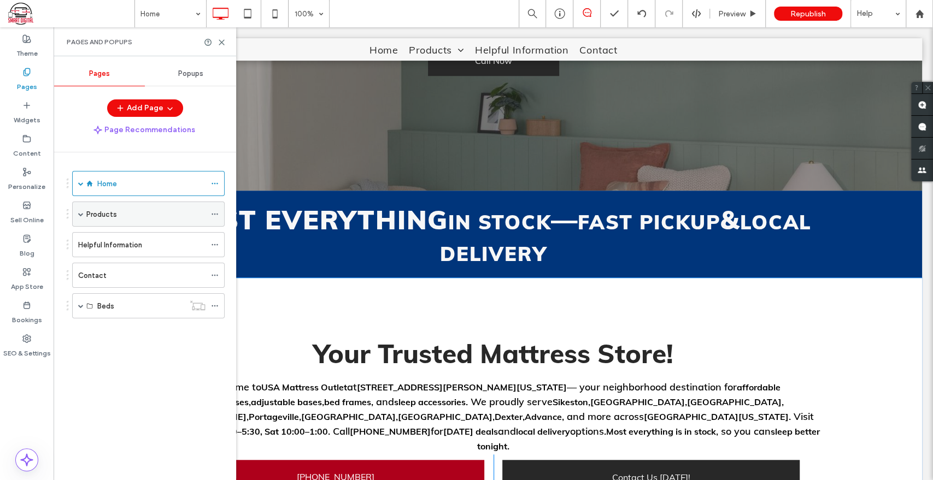
click at [79, 211] on span at bounding box center [80, 213] width 5 height 5
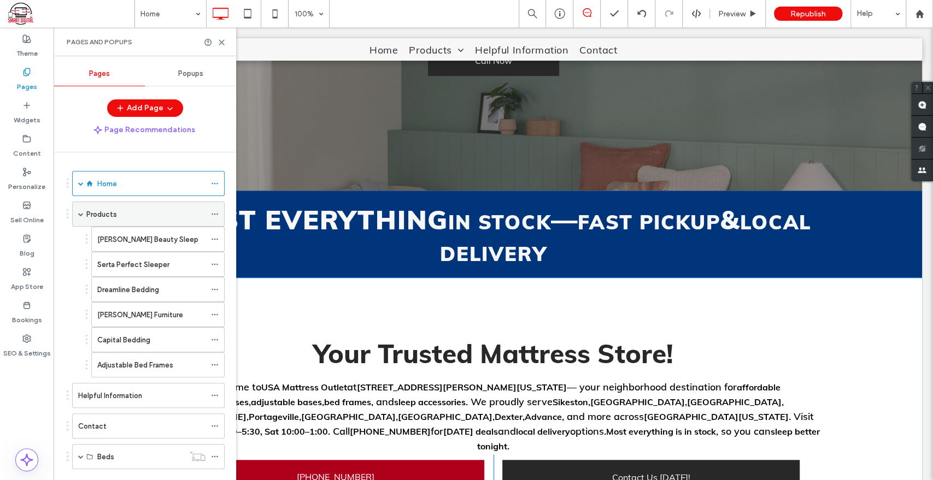
click at [79, 211] on span at bounding box center [80, 213] width 5 height 5
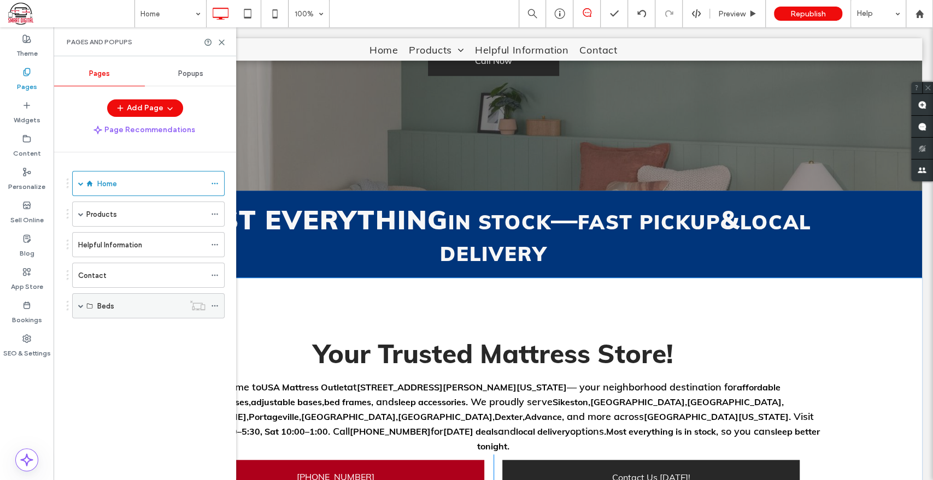
click at [76, 305] on div "Beds" at bounding box center [148, 305] width 152 height 25
click at [77, 304] on div "Beds" at bounding box center [148, 305] width 152 height 25
click at [78, 305] on span at bounding box center [80, 305] width 5 height 5
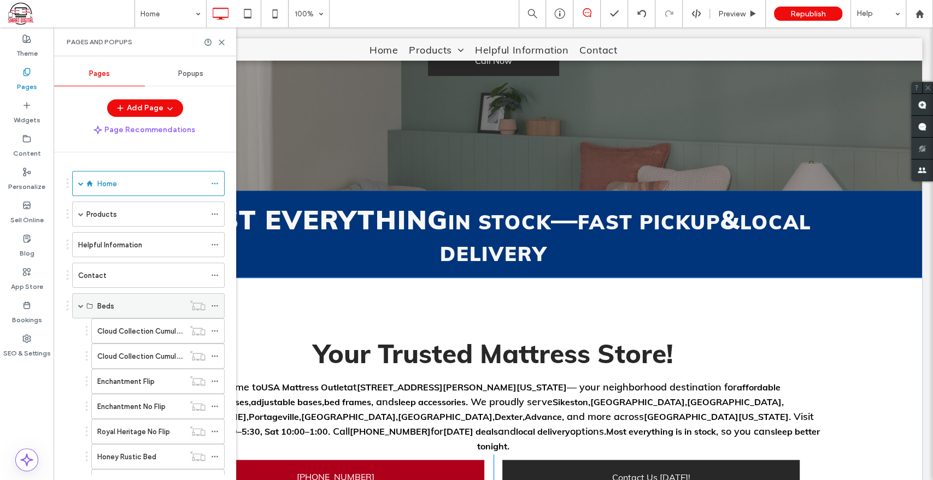
click at [81, 305] on span at bounding box center [80, 305] width 5 height 5
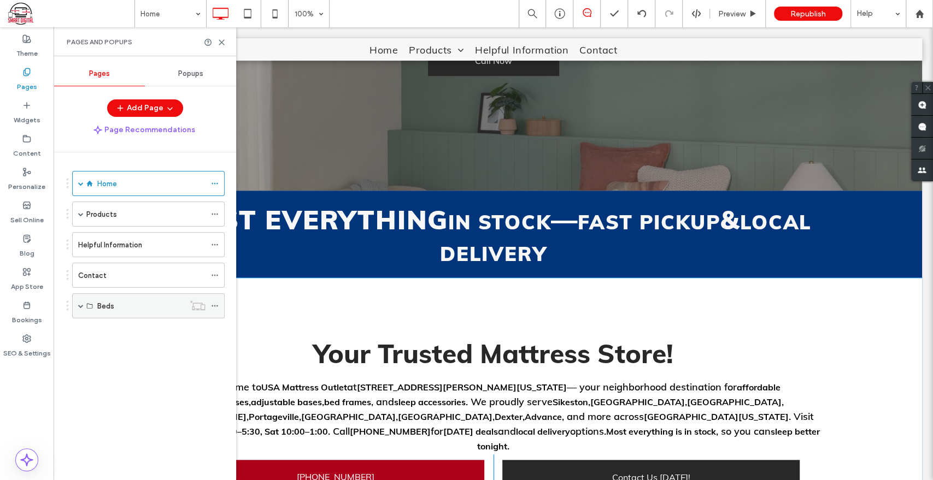
click at [81, 305] on span at bounding box center [80, 305] width 5 height 5
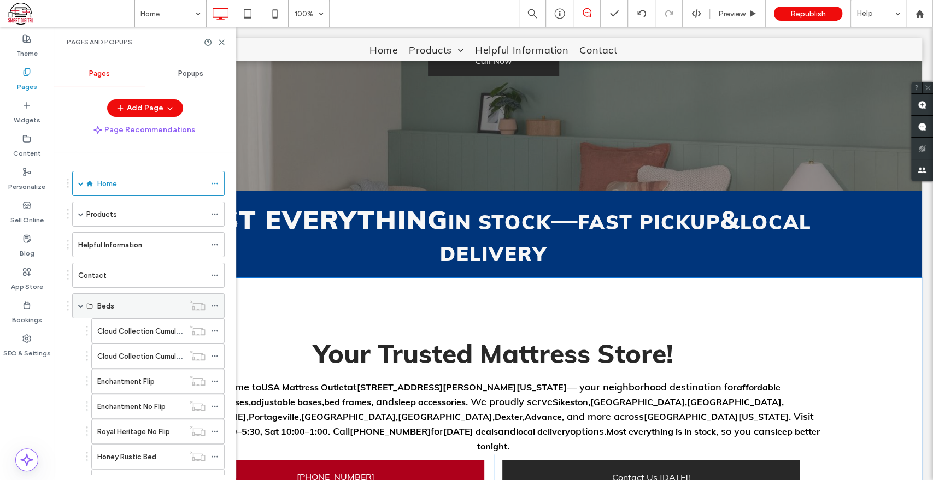
click at [81, 305] on span at bounding box center [80, 305] width 5 height 5
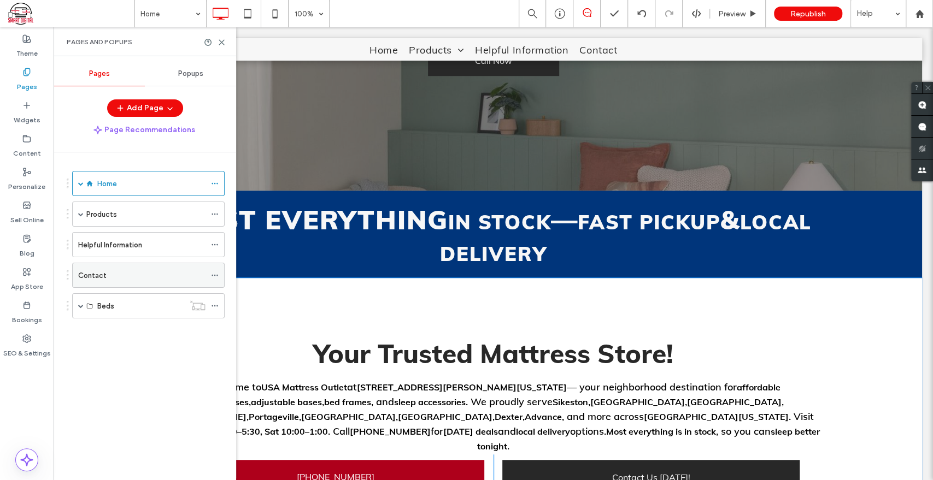
click at [105, 280] on div "Contact" at bounding box center [141, 275] width 127 height 11
click at [217, 42] on icon at bounding box center [221, 42] width 8 height 8
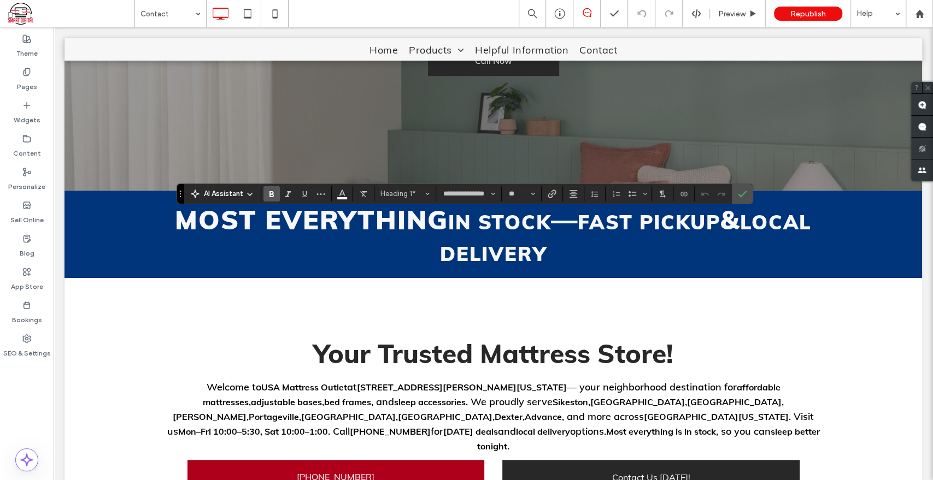
type input "****"
type input "**"
click at [744, 199] on span "Confirm" at bounding box center [742, 194] width 9 height 19
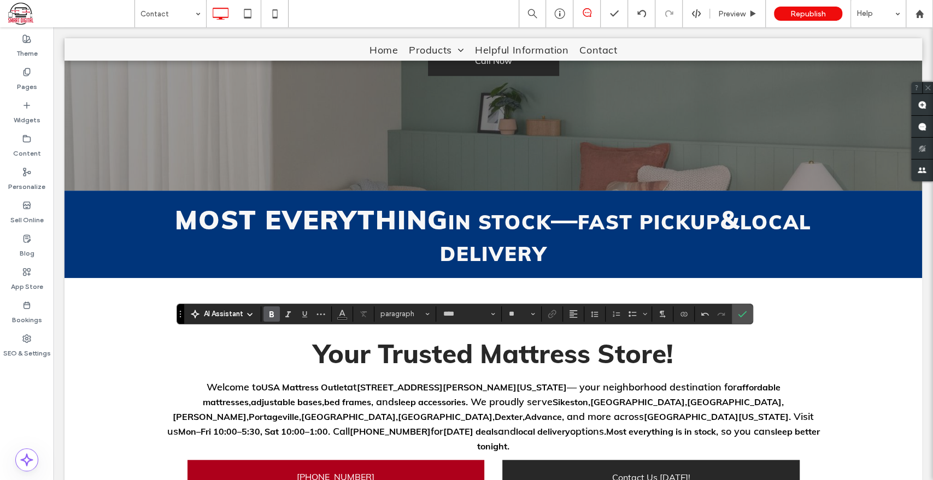
type input "**"
click at [735, 316] on label "Confirm" at bounding box center [742, 314] width 16 height 20
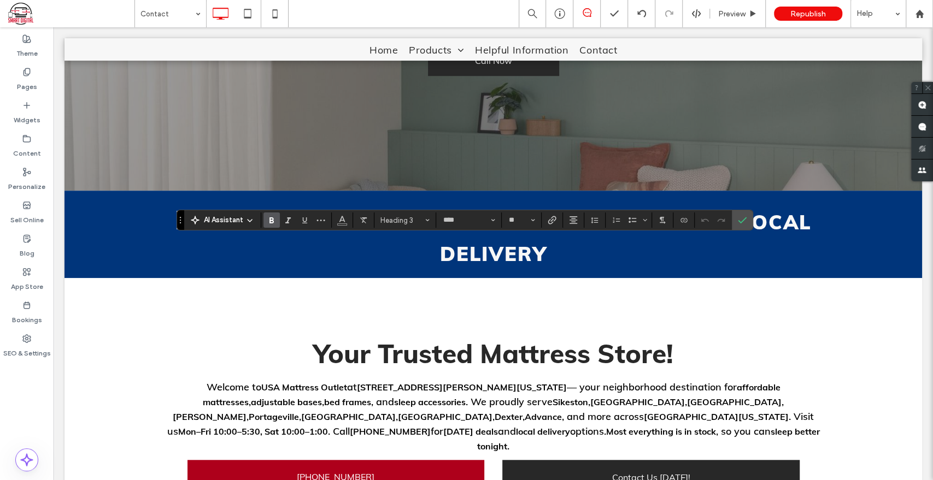
type input "**"
click at [748, 220] on label "Confirm" at bounding box center [742, 220] width 16 height 20
type input "****"
type input "**"
click at [746, 222] on label "Confirm" at bounding box center [742, 220] width 16 height 20
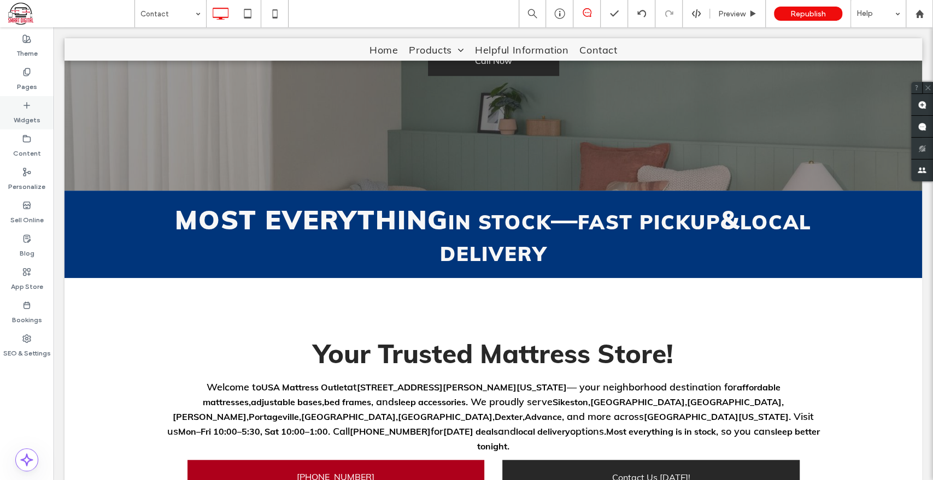
click at [24, 104] on icon at bounding box center [26, 105] width 9 height 9
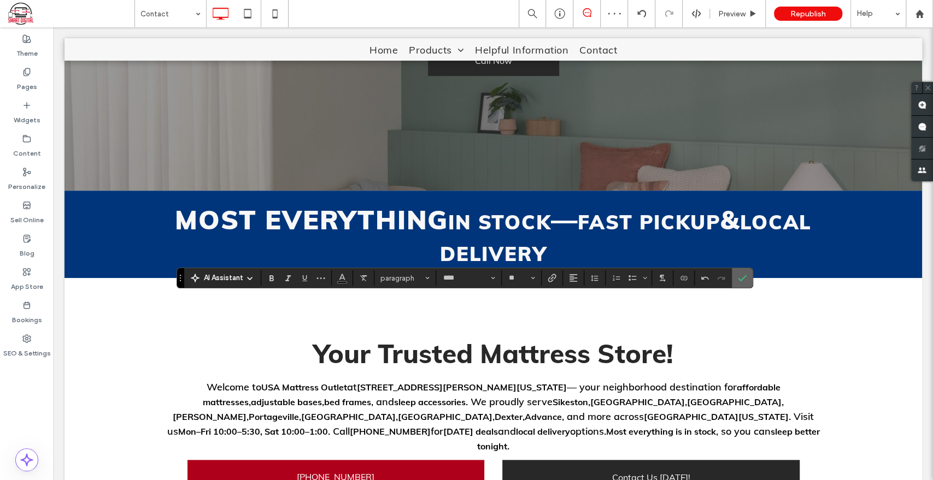
click at [741, 283] on icon "Confirm" at bounding box center [742, 278] width 9 height 9
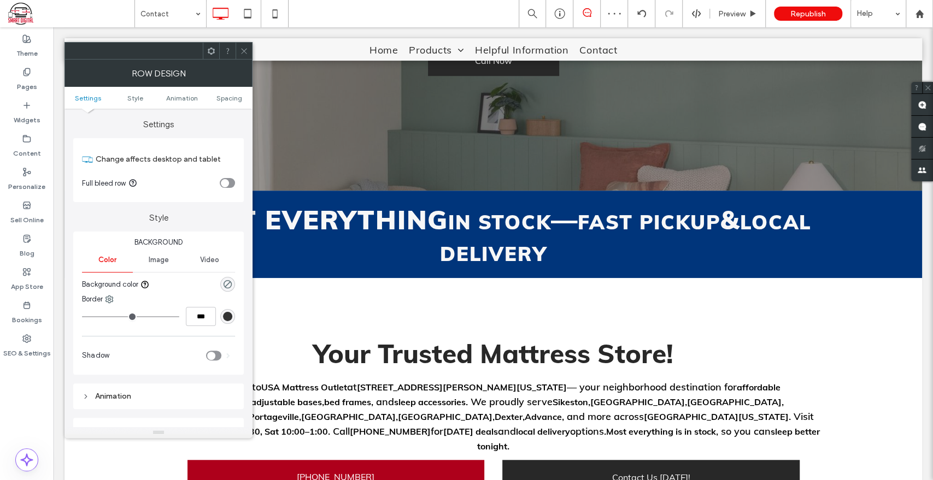
click at [238, 48] on div at bounding box center [244, 51] width 16 height 16
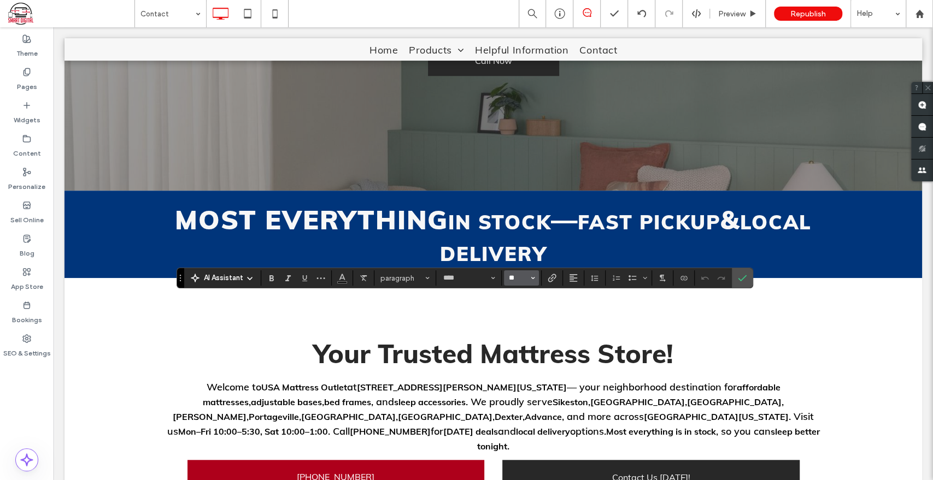
click at [523, 279] on input "**" at bounding box center [518, 278] width 21 height 9
type input "**"
click at [735, 279] on label "Confirm" at bounding box center [742, 278] width 16 height 20
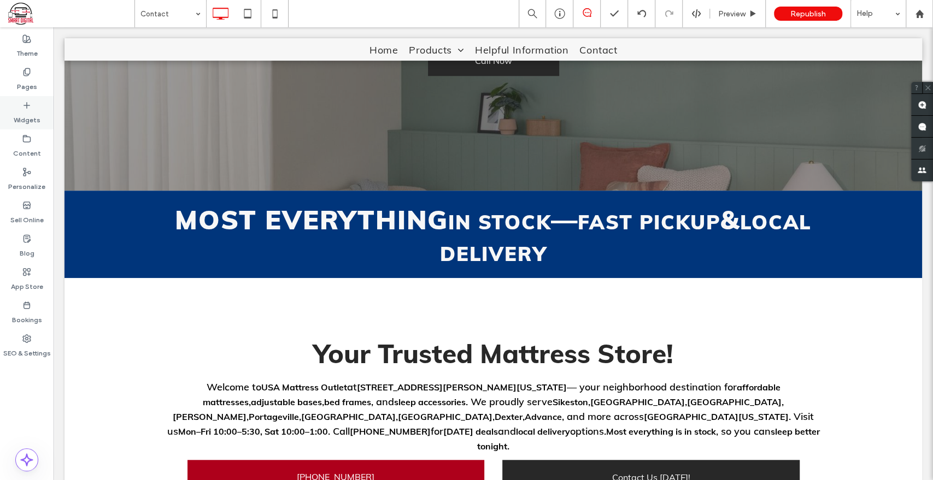
click at [33, 109] on div "Widgets" at bounding box center [27, 112] width 54 height 33
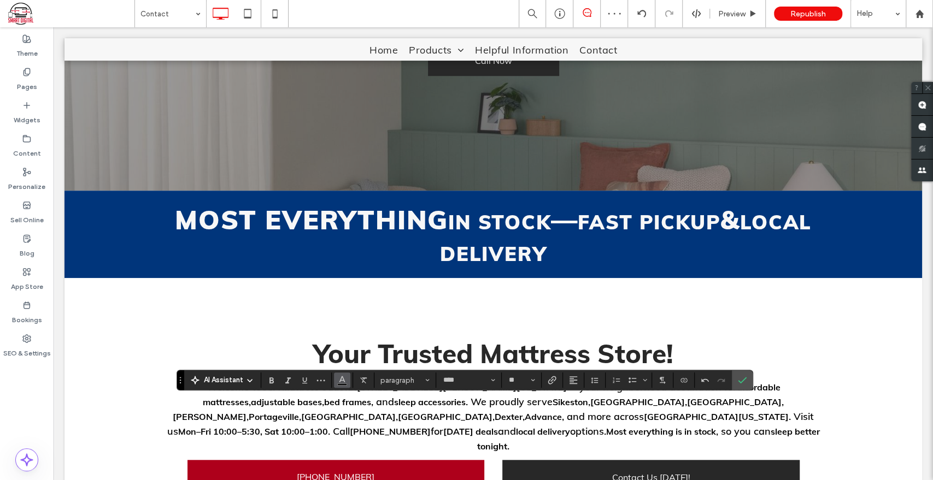
click at [350, 379] on button "Color" at bounding box center [342, 380] width 16 height 15
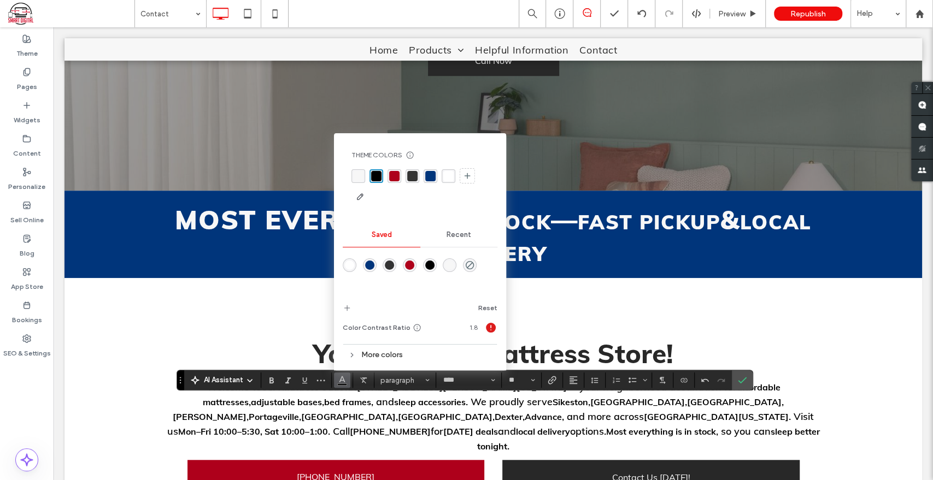
click at [443, 173] on div "rgba(255, 255, 255, 1)" at bounding box center [448, 176] width 10 height 10
click at [739, 384] on use "Confirm" at bounding box center [742, 381] width 9 height 7
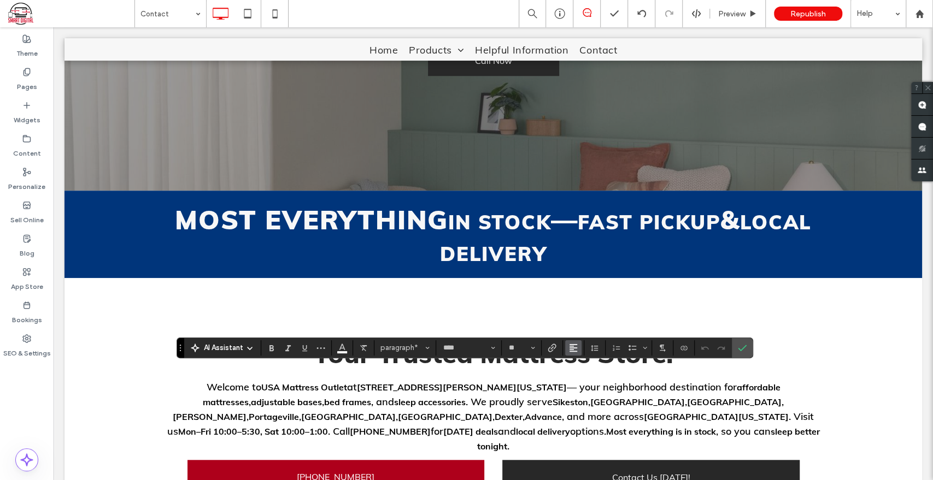
click at [577, 350] on icon "Alignment" at bounding box center [573, 348] width 9 height 9
click at [583, 294] on icon "ui.textEditor.alignment.center" at bounding box center [582, 298] width 9 height 9
click at [740, 342] on span "Confirm" at bounding box center [740, 348] width 5 height 20
type input "****"
type input "**"
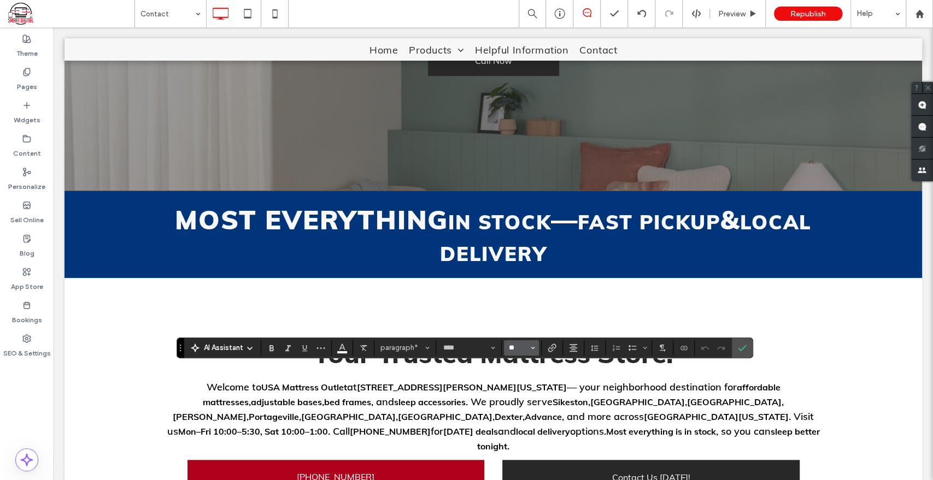
click at [516, 351] on input "**" at bounding box center [518, 348] width 21 height 9
type input "**"
click at [735, 348] on label "Confirm" at bounding box center [742, 348] width 16 height 20
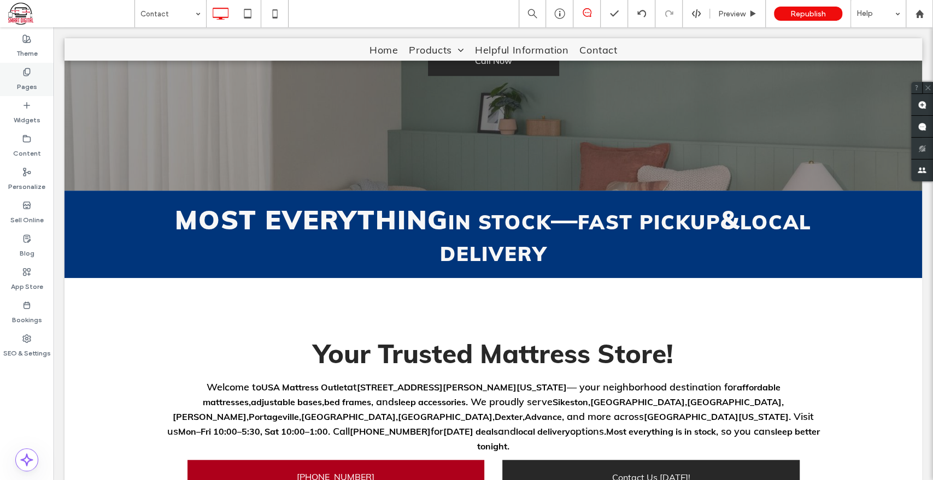
click at [25, 76] on icon at bounding box center [26, 72] width 9 height 9
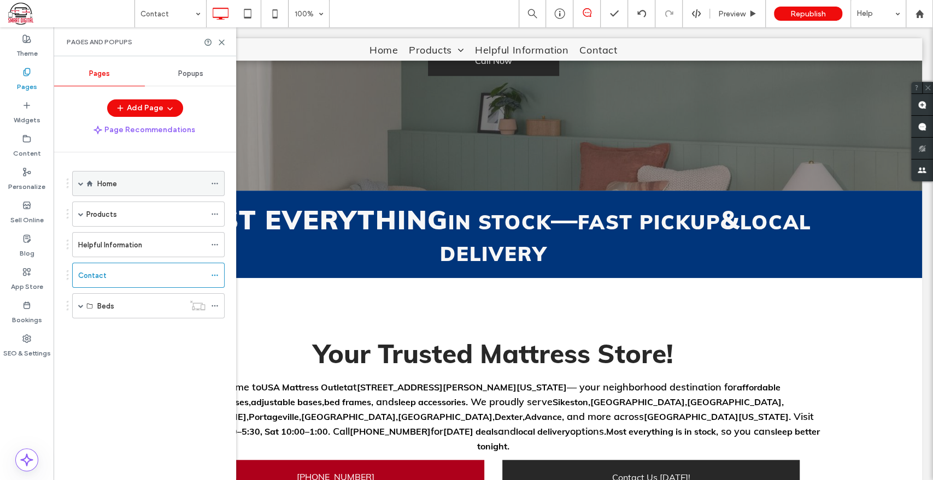
click at [105, 183] on label "Home" at bounding box center [107, 183] width 20 height 19
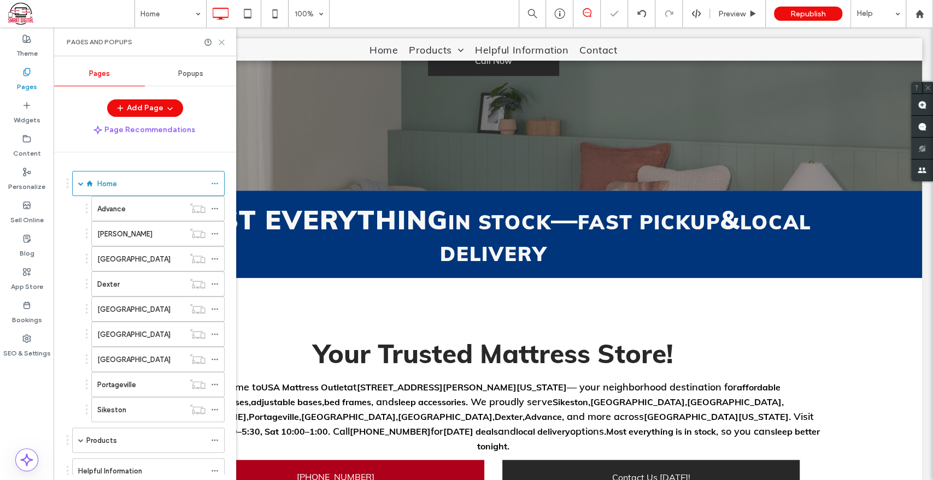
click at [219, 41] on icon at bounding box center [221, 42] width 8 height 8
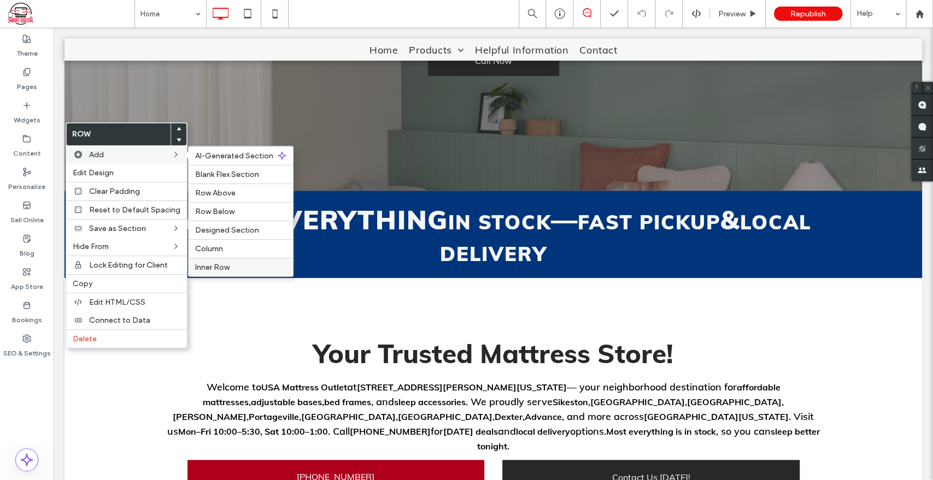
click at [220, 267] on span "Inner Row" at bounding box center [212, 267] width 34 height 9
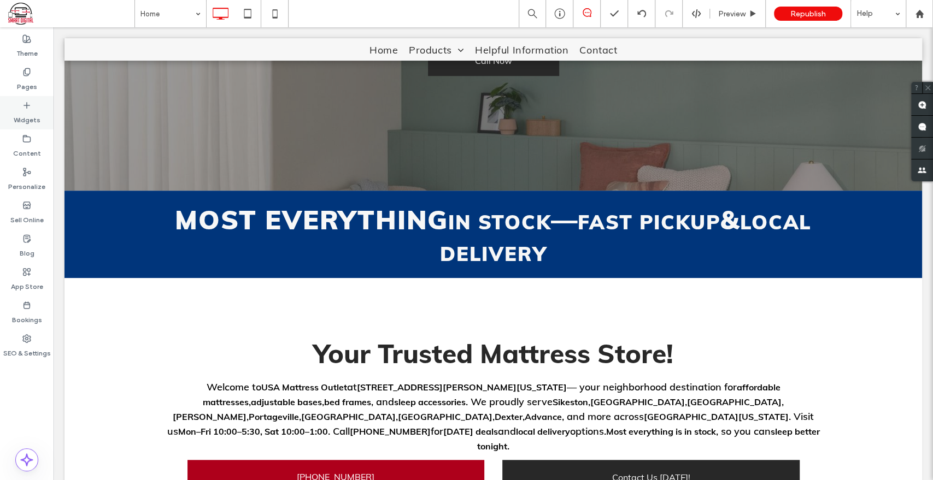
click at [31, 117] on label "Widgets" at bounding box center [27, 117] width 27 height 15
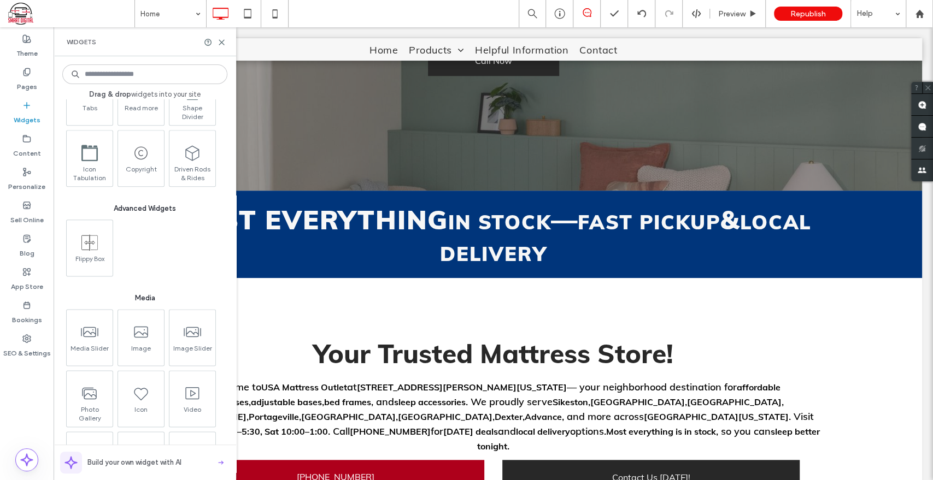
scroll to position [971, 0]
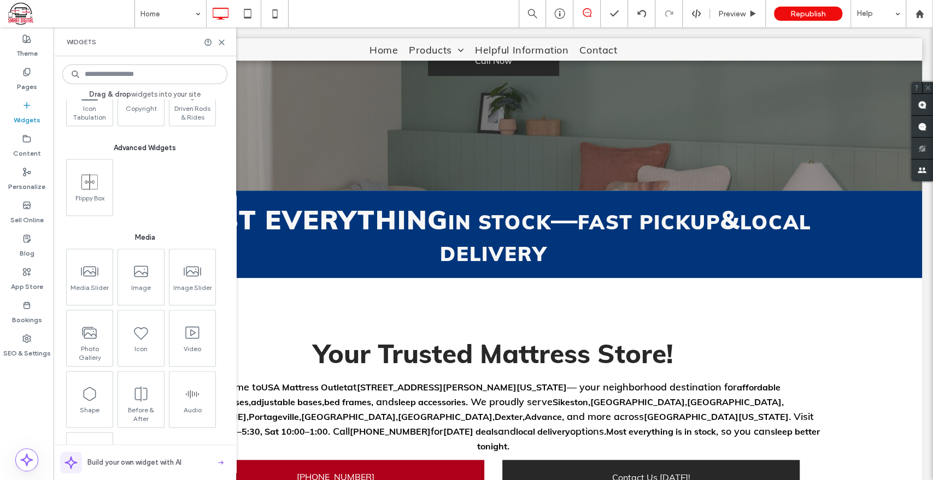
click at [128, 72] on input at bounding box center [144, 74] width 165 height 20
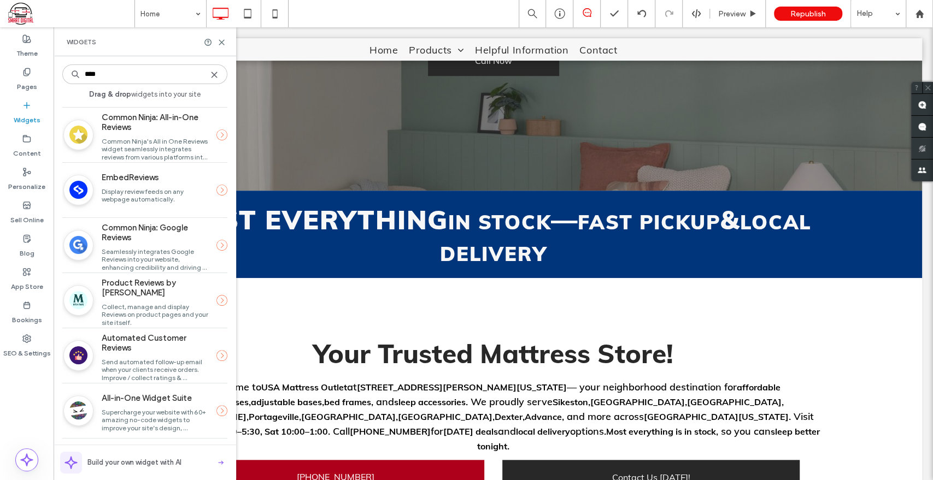
scroll to position [166, 0]
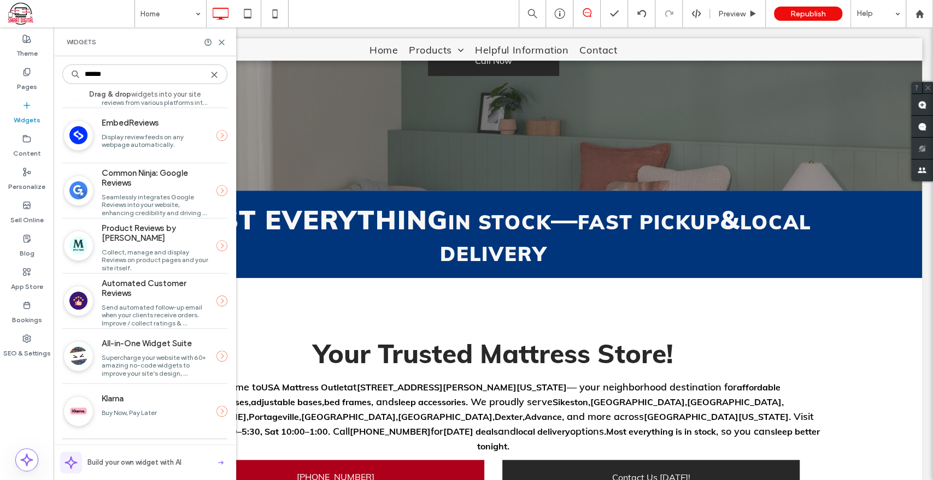
type input "*******"
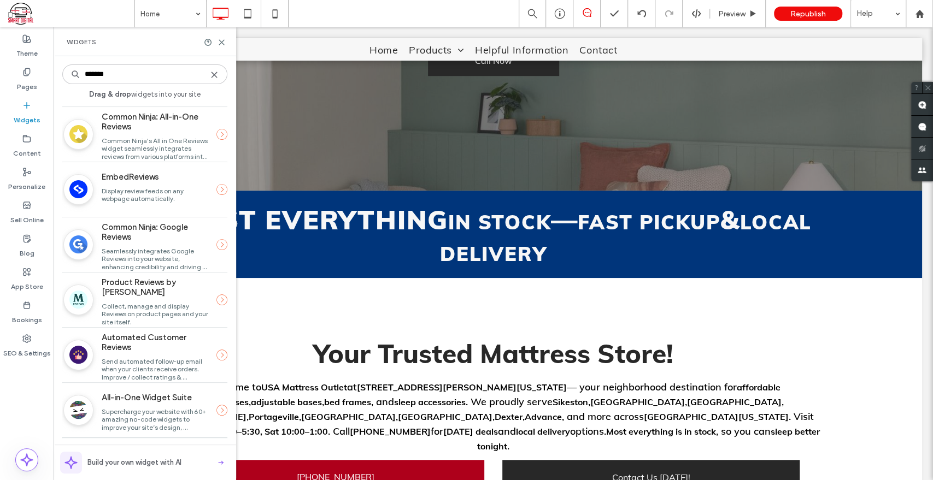
scroll to position [111, 0]
click at [224, 39] on icon at bounding box center [221, 42] width 8 height 8
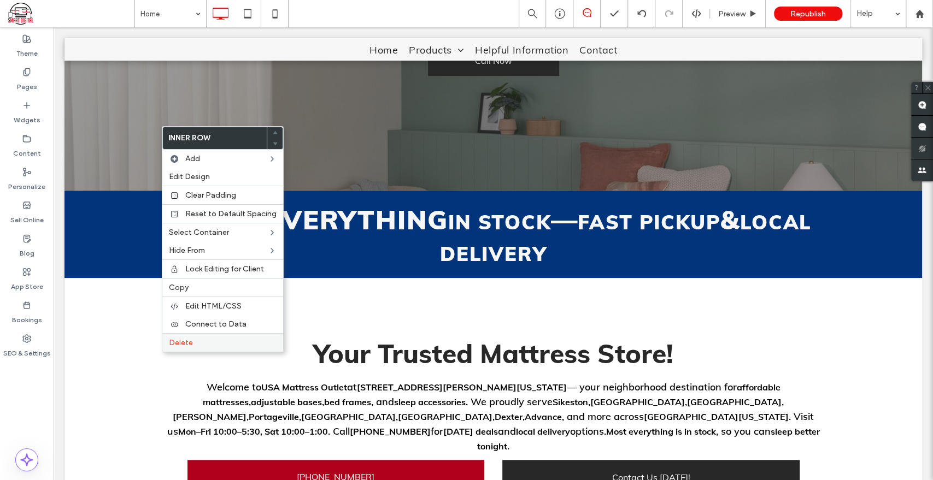
click at [199, 349] on div "Delete" at bounding box center [222, 342] width 121 height 19
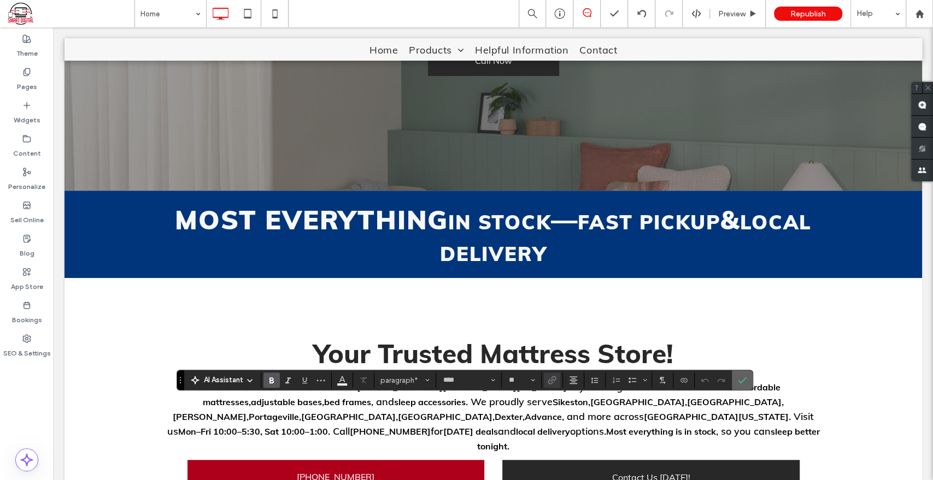
click at [743, 389] on span "Confirm" at bounding box center [742, 380] width 9 height 19
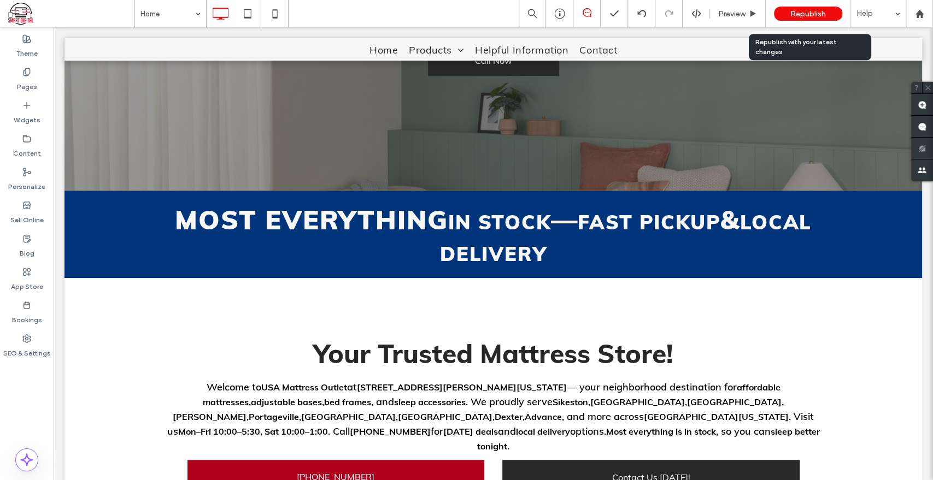
click at [805, 14] on span "Republish" at bounding box center [808, 13] width 36 height 9
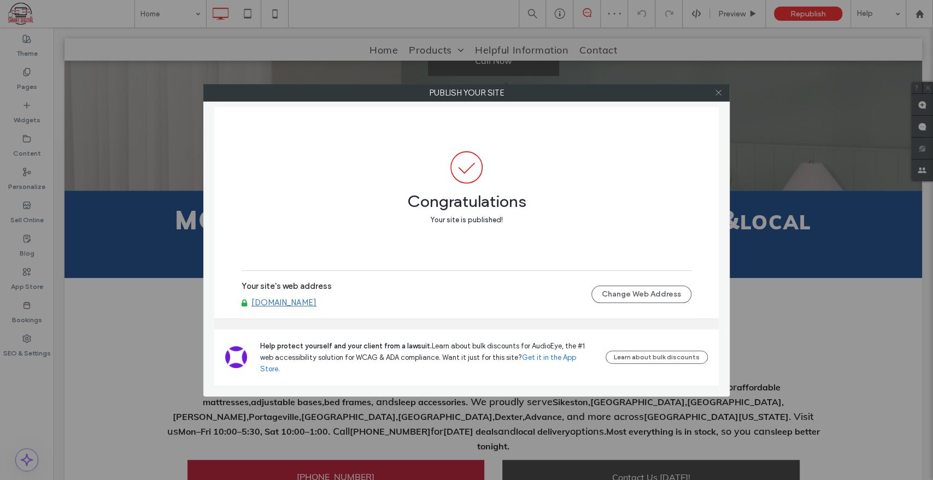
click at [717, 93] on icon at bounding box center [718, 93] width 8 height 8
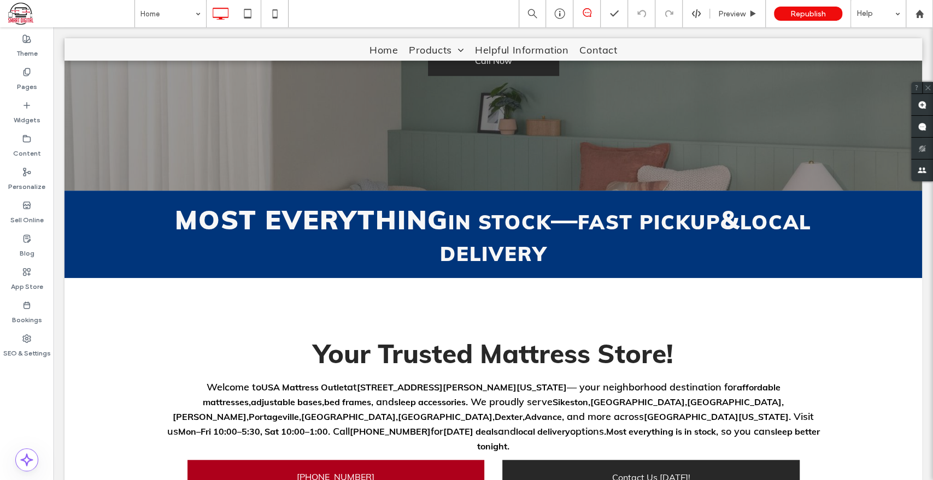
click at [28, 18] on span at bounding box center [71, 14] width 126 height 22
